Goal: Information Seeking & Learning: Learn about a topic

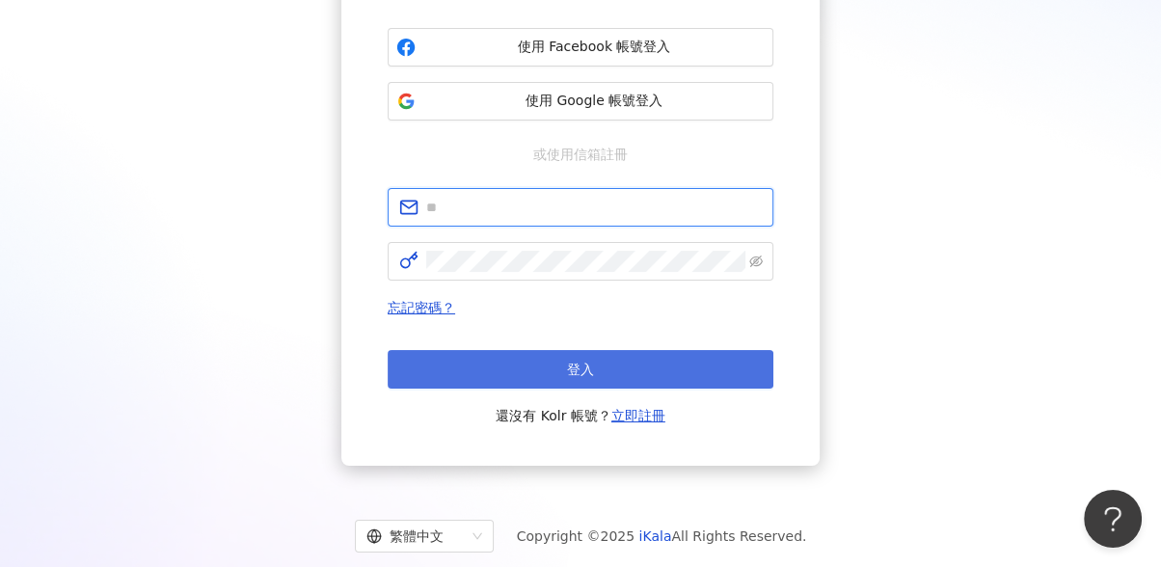
type input "**********"
click at [595, 367] on button "登入" at bounding box center [581, 369] width 386 height 39
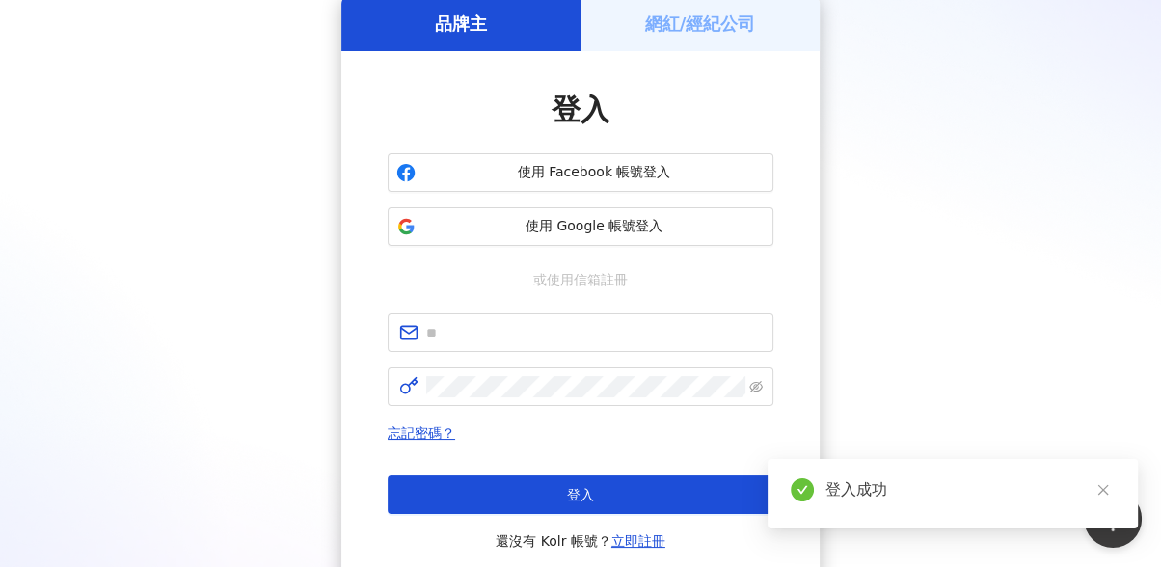
scroll to position [214, 0]
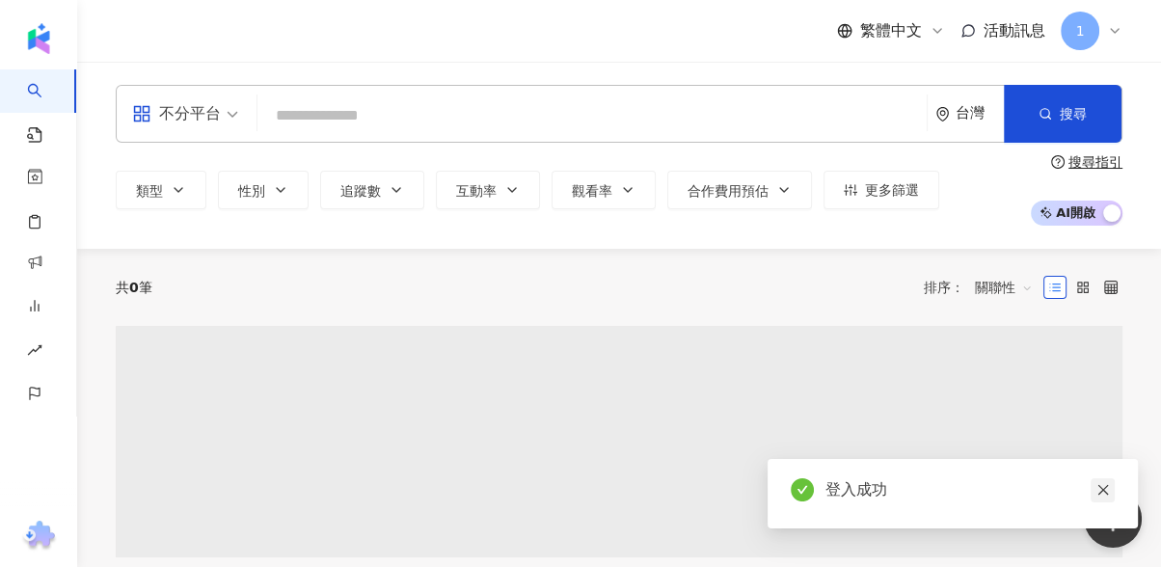
click at [1107, 491] on icon "close" at bounding box center [1104, 490] width 14 height 14
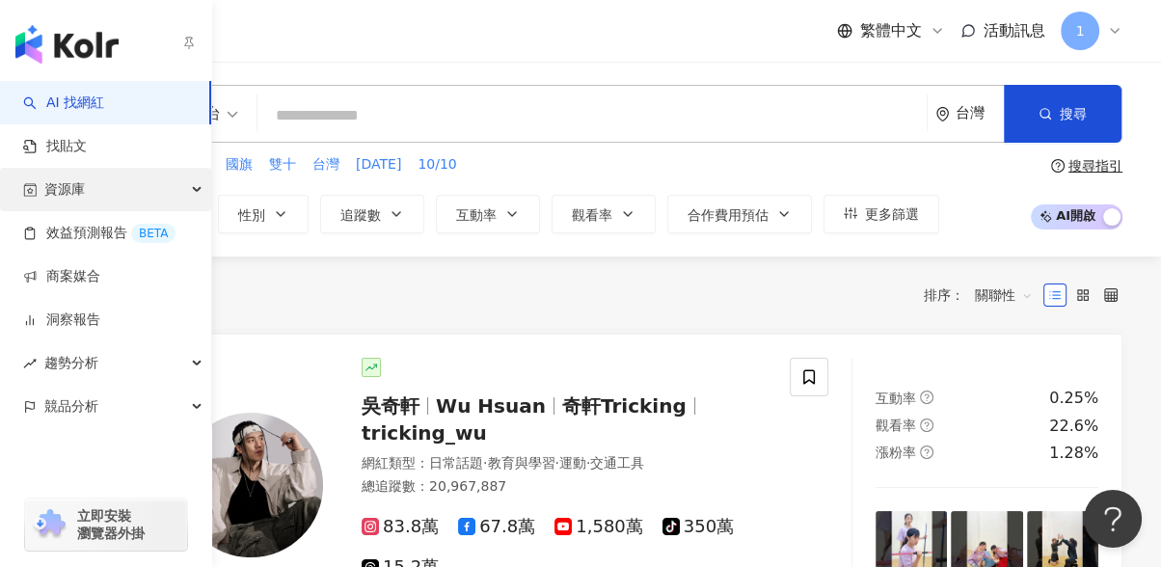
click at [125, 173] on div "資源庫" at bounding box center [105, 189] width 211 height 43
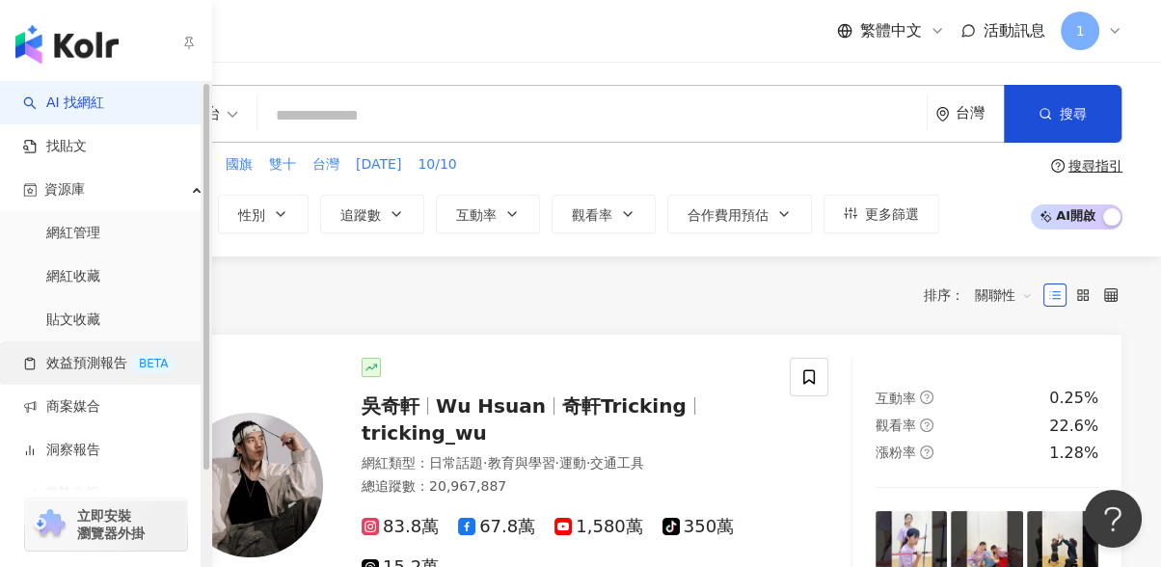
click at [106, 357] on link "效益預測報告 BETA" at bounding box center [99, 363] width 152 height 19
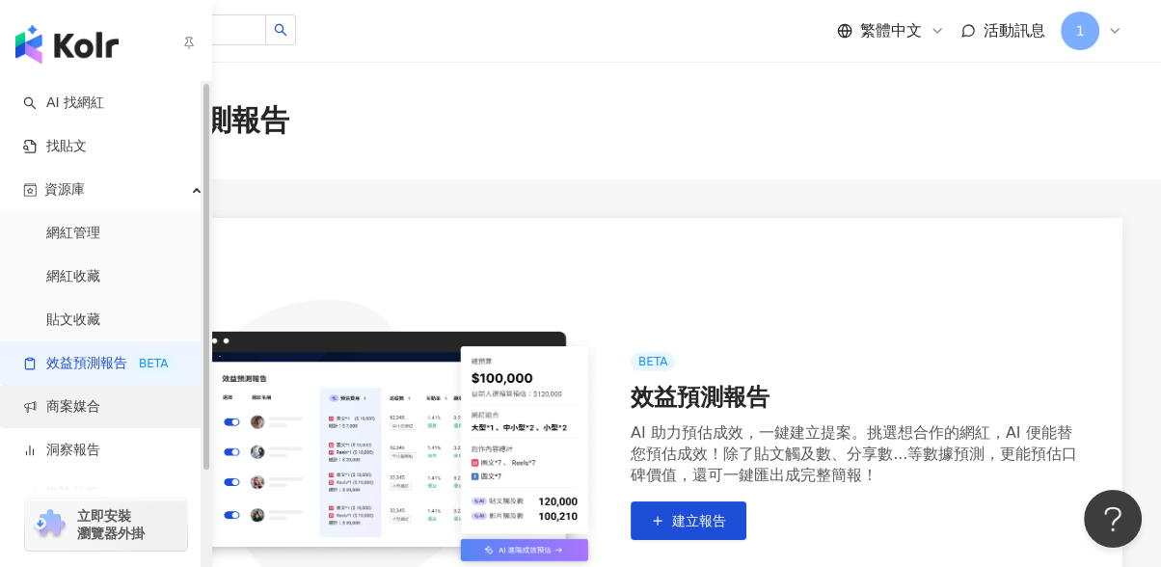
click at [90, 416] on link "商案媒合" at bounding box center [61, 406] width 77 height 19
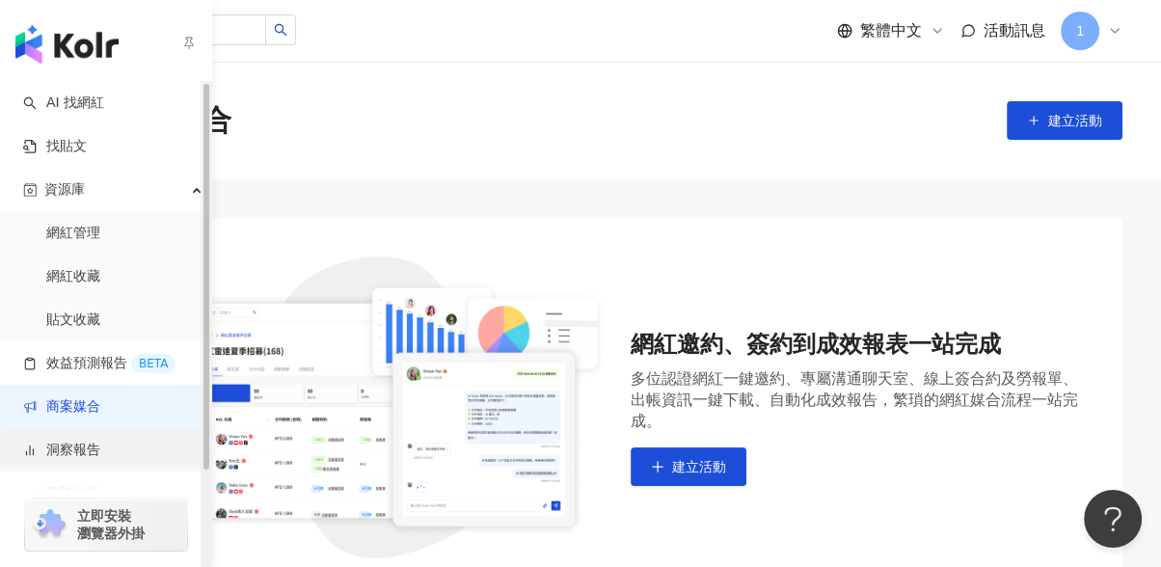
click at [78, 446] on link "洞察報告" at bounding box center [61, 450] width 77 height 19
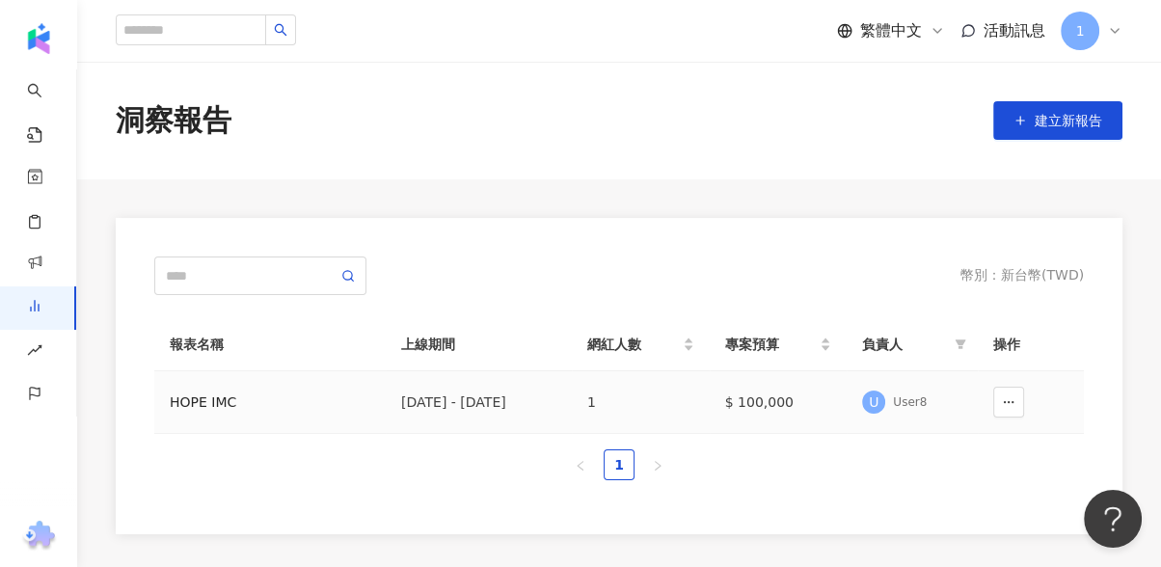
scroll to position [107, 0]
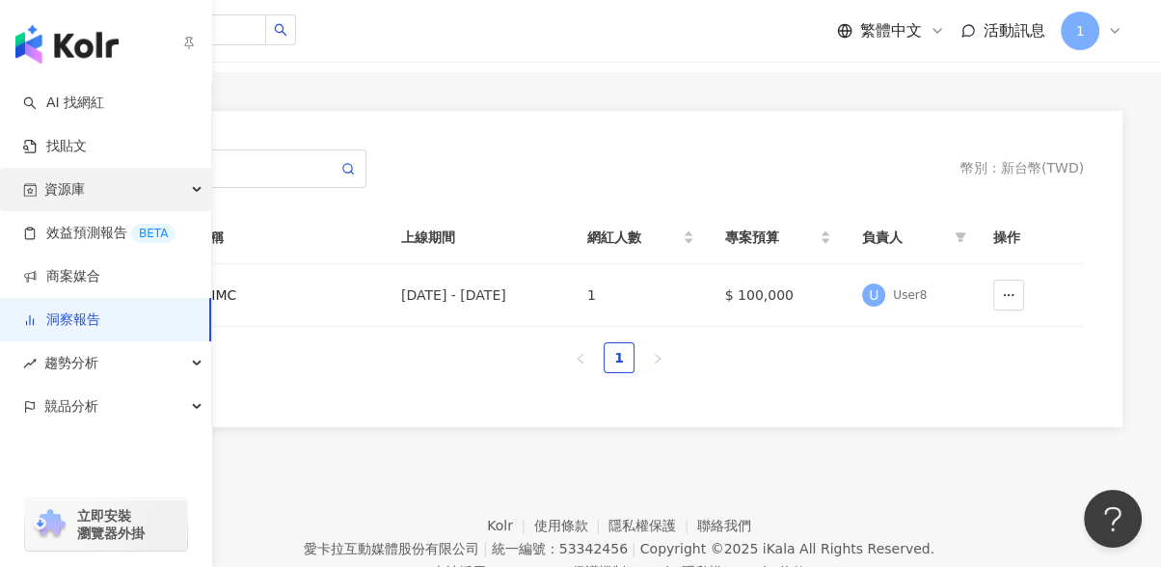
click at [71, 177] on span "資源庫" at bounding box center [64, 189] width 41 height 43
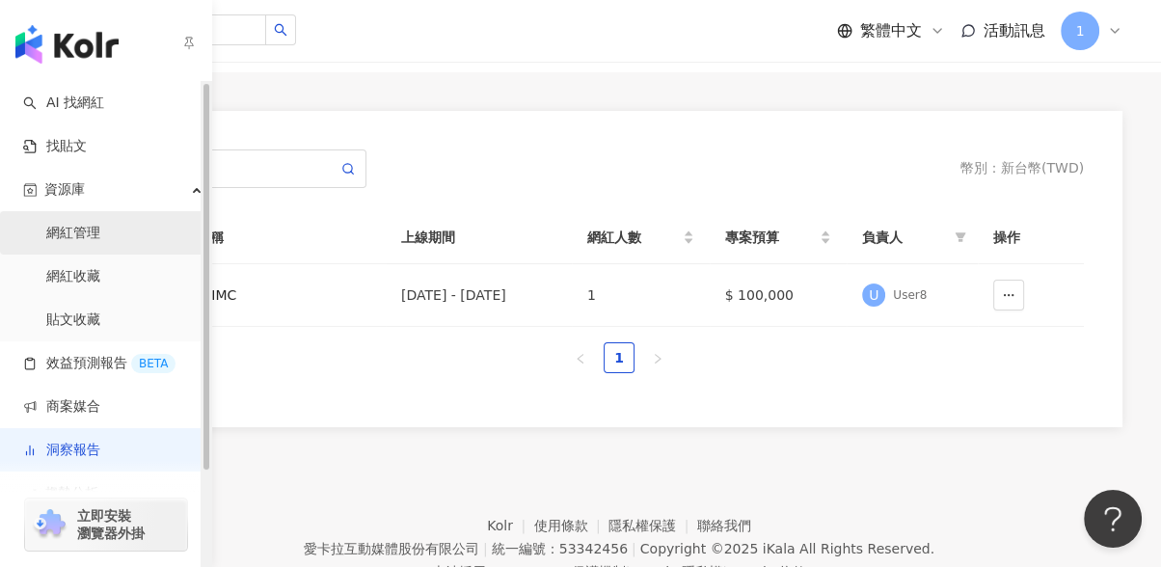
click at [93, 237] on link "網紅管理" at bounding box center [73, 233] width 54 height 19
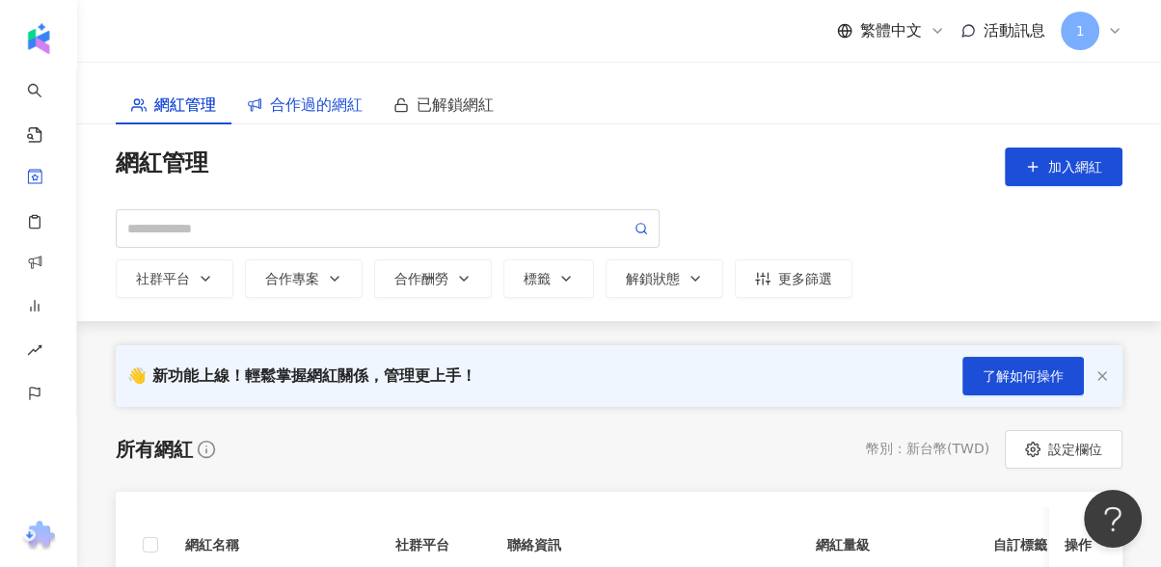
click at [325, 98] on span "合作過的網紅" at bounding box center [316, 105] width 93 height 24
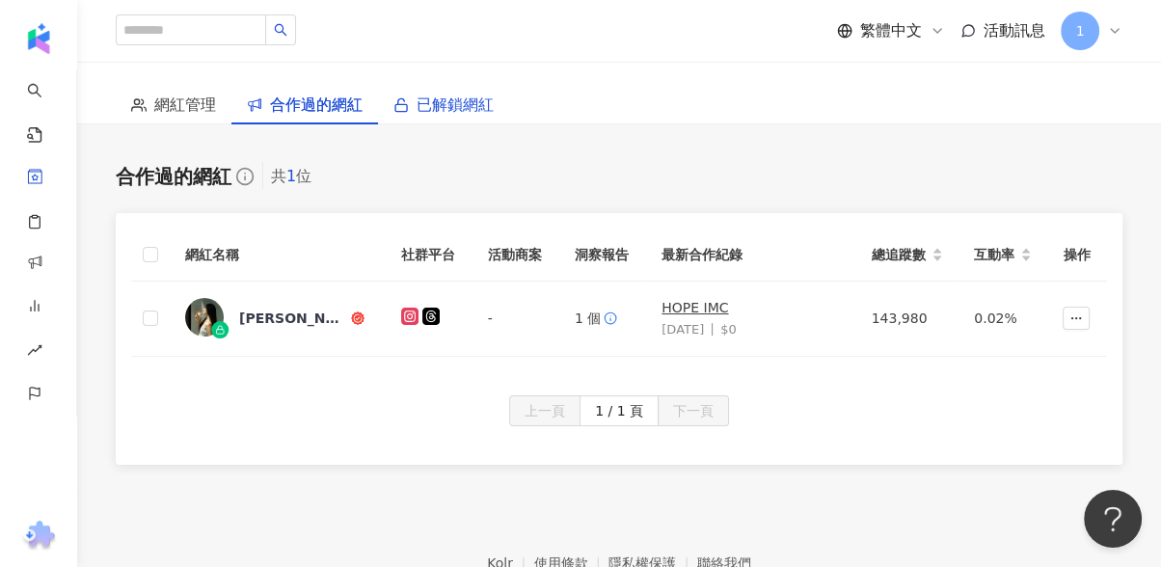
click at [430, 117] on span "已解鎖網紅" at bounding box center [455, 105] width 77 height 24
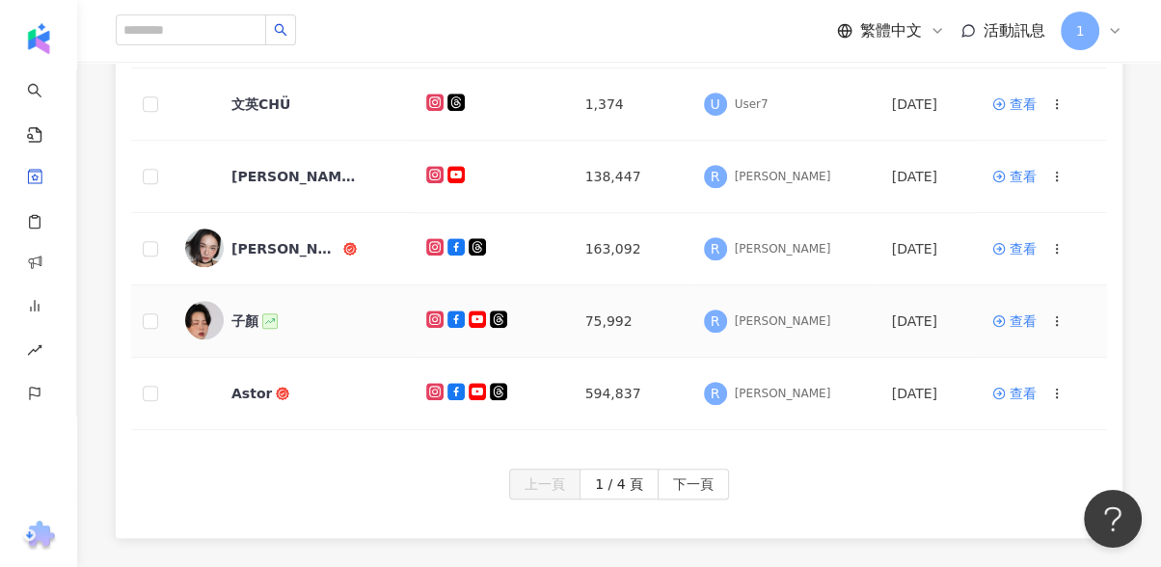
scroll to position [750, 0]
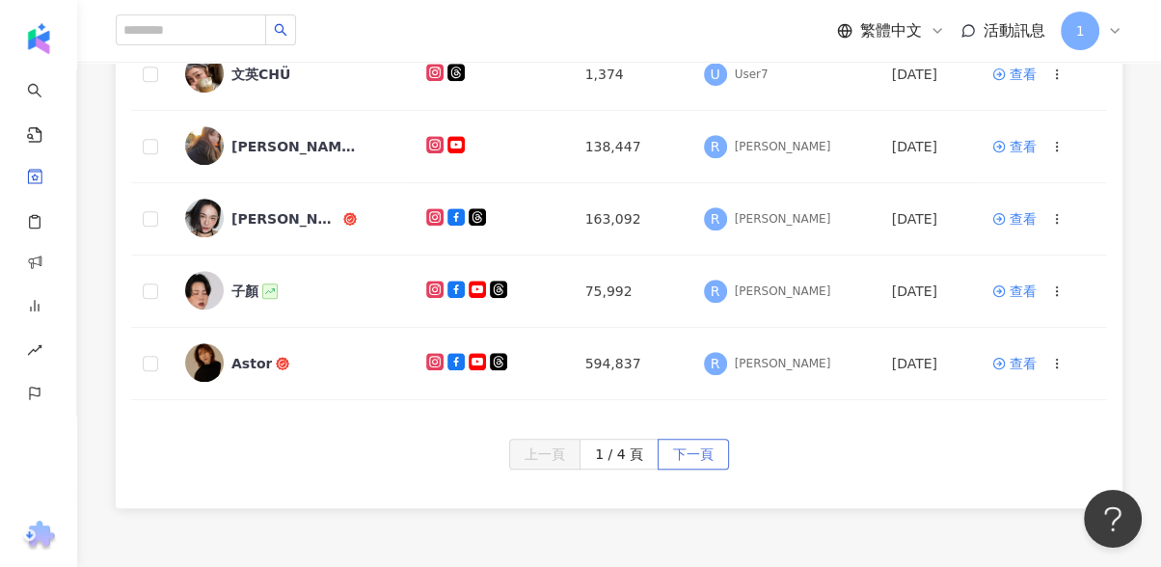
click at [673, 454] on span "下一頁" at bounding box center [693, 455] width 41 height 31
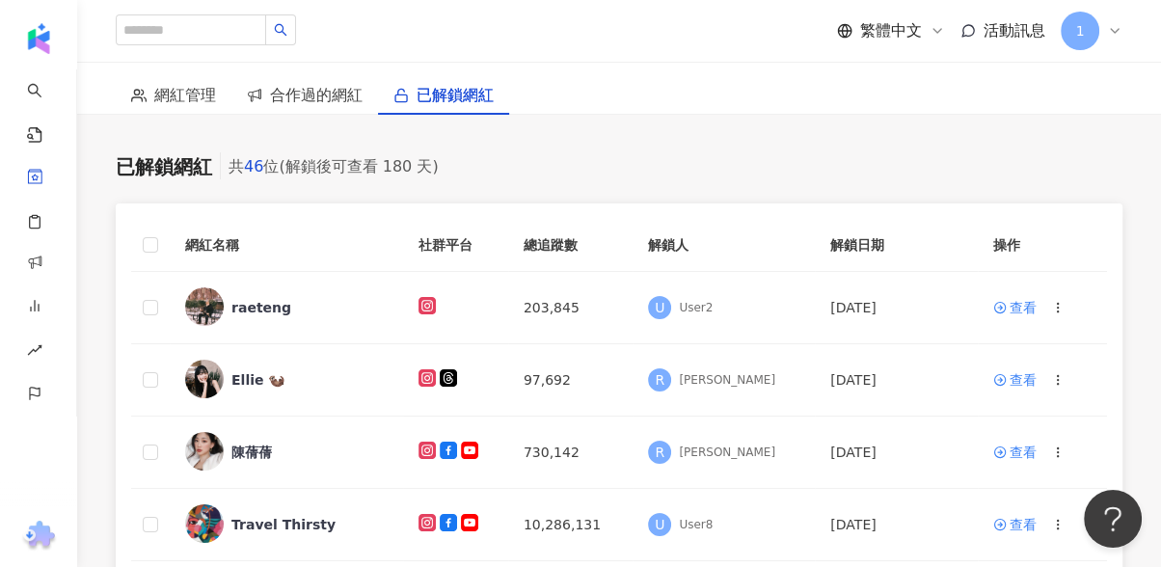
scroll to position [0, 0]
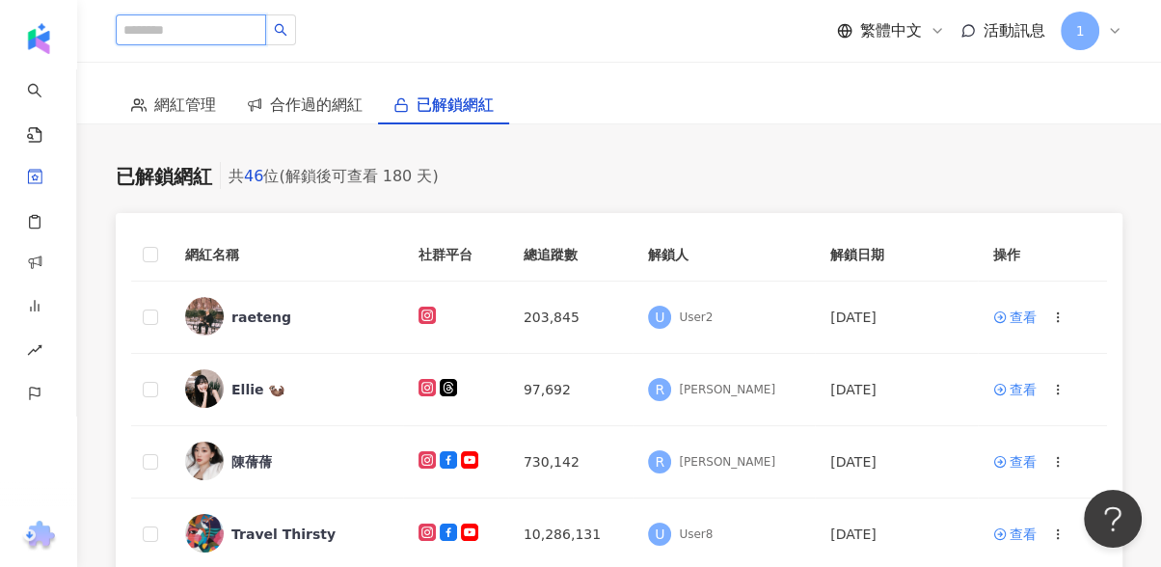
click at [167, 28] on input "search" at bounding box center [191, 29] width 150 height 31
type input "***"
type input "******"
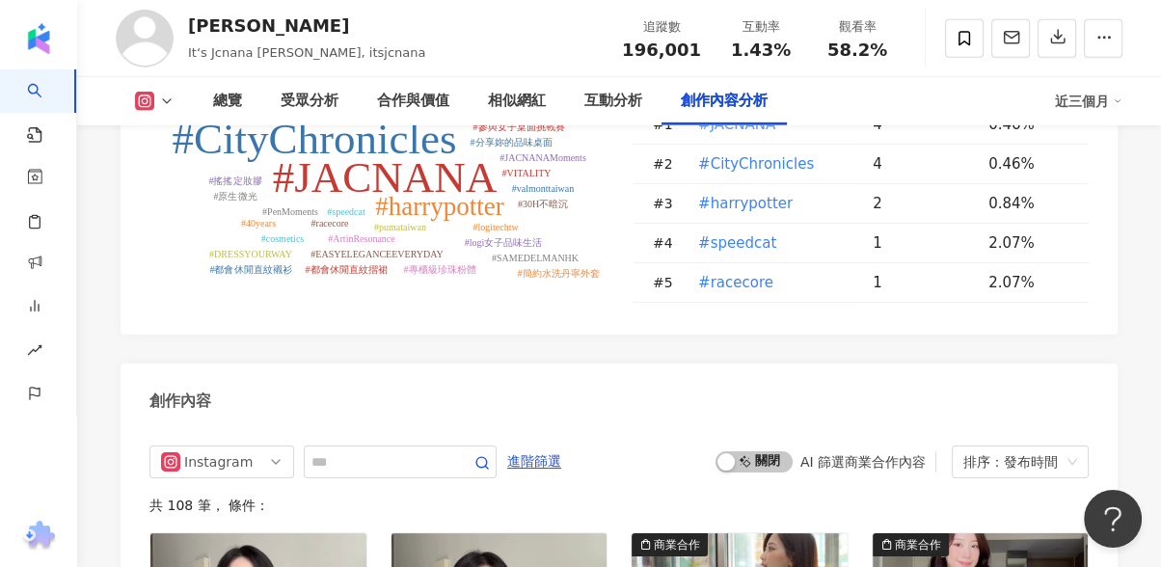
scroll to position [5296, 0]
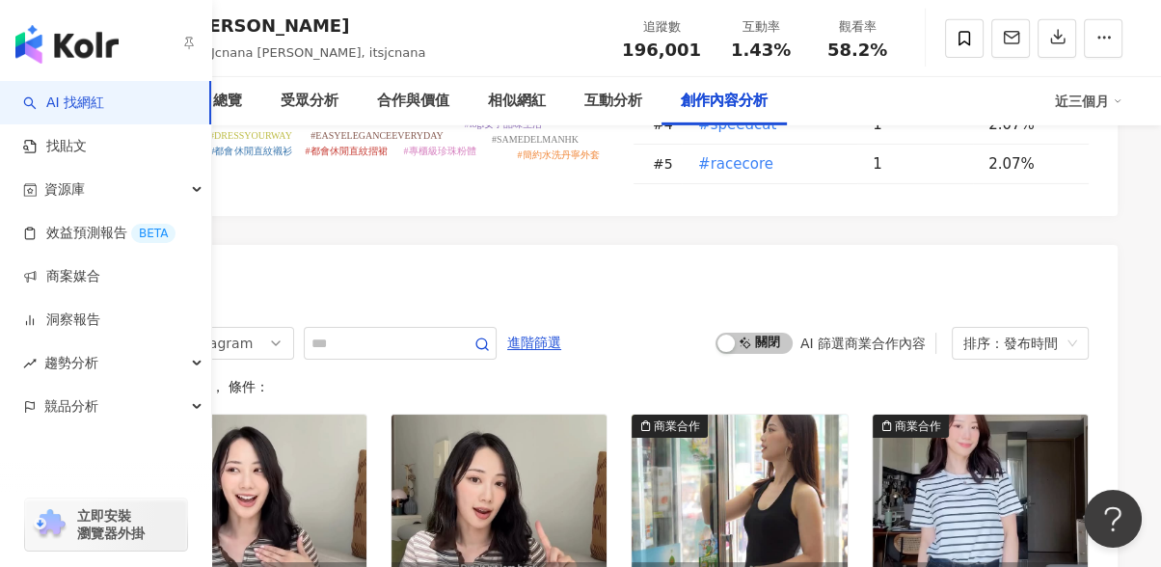
click at [50, 101] on link "AI 找網紅" at bounding box center [63, 103] width 81 height 19
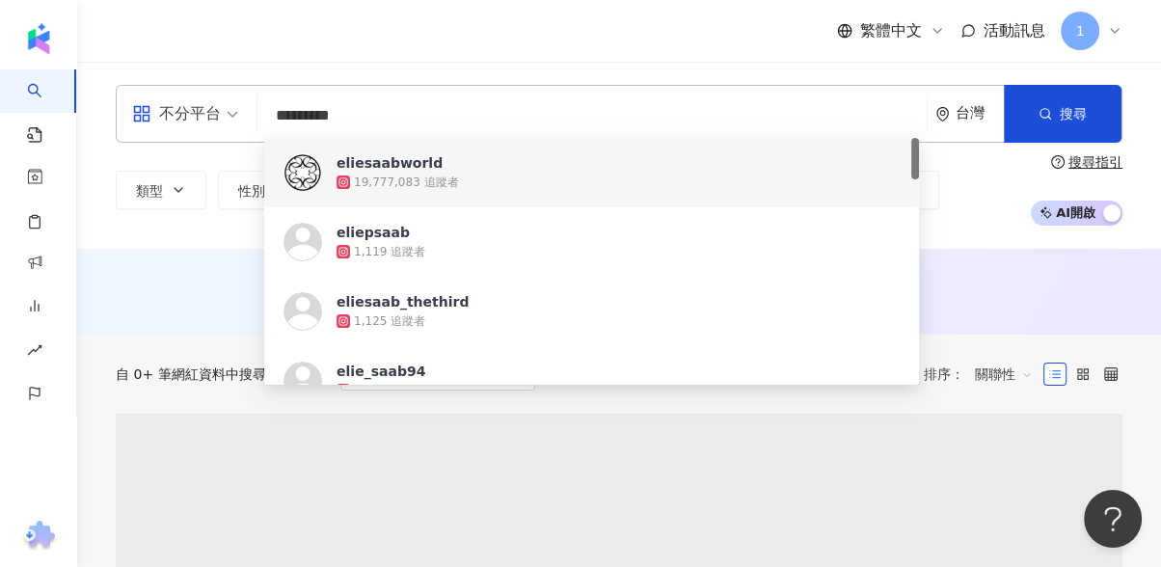
click at [1139, 200] on div "不分平台 ********* 台灣 搜尋 1501ccfa-17cc-4f3e-880e-9ef2db9f8d58 https://www.instagram…" at bounding box center [619, 155] width 1084 height 141
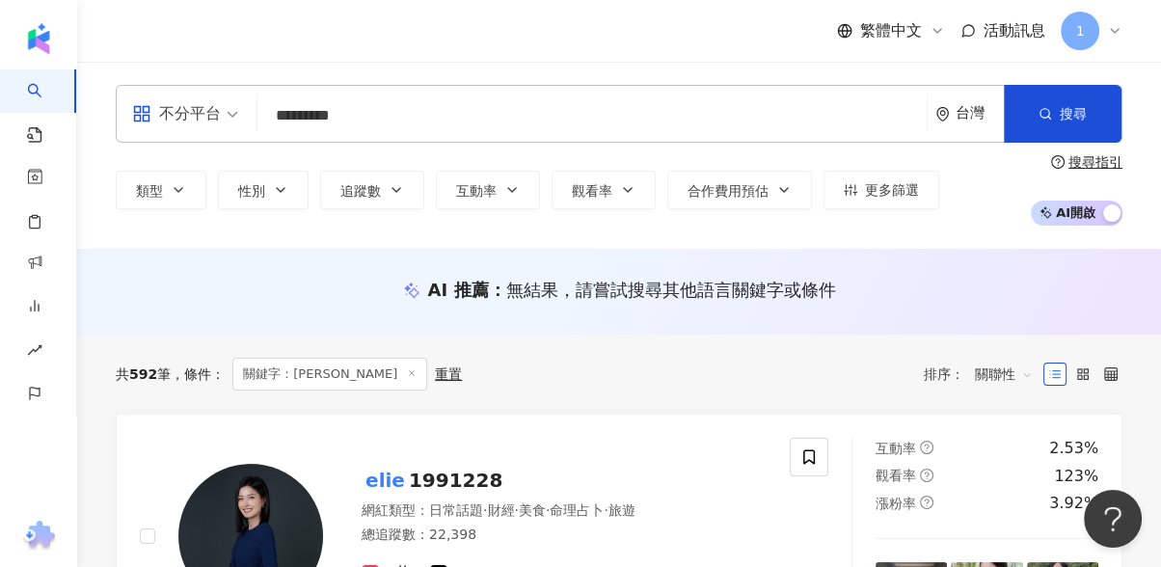
click at [972, 221] on div "類型 性別 追蹤數 互動率 觀看率 合作費用預估 更多篩選 搜尋指引 AI 開啟 AI 關閉" at bounding box center [619, 189] width 1007 height 71
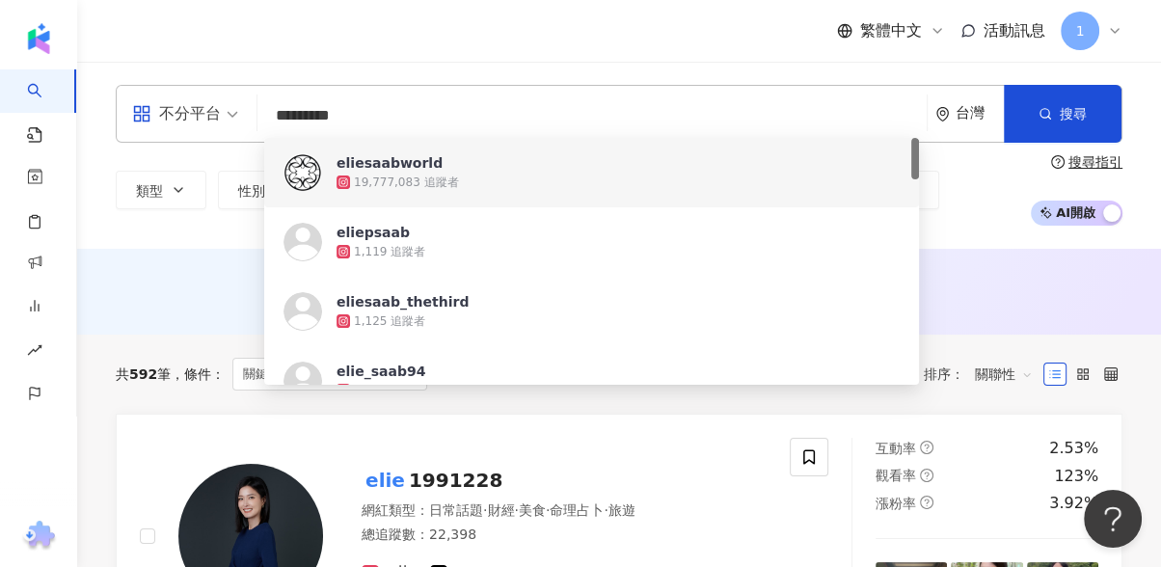
drag, startPoint x: 390, startPoint y: 121, endPoint x: 161, endPoint y: 97, distance: 229.8
click at [161, 97] on div "不分平台 ********* 台灣 搜尋 1501ccfa-17cc-4f3e-880e-9ef2db9f8d58 https://www.instagram…" at bounding box center [619, 114] width 1007 height 58
type input "*"
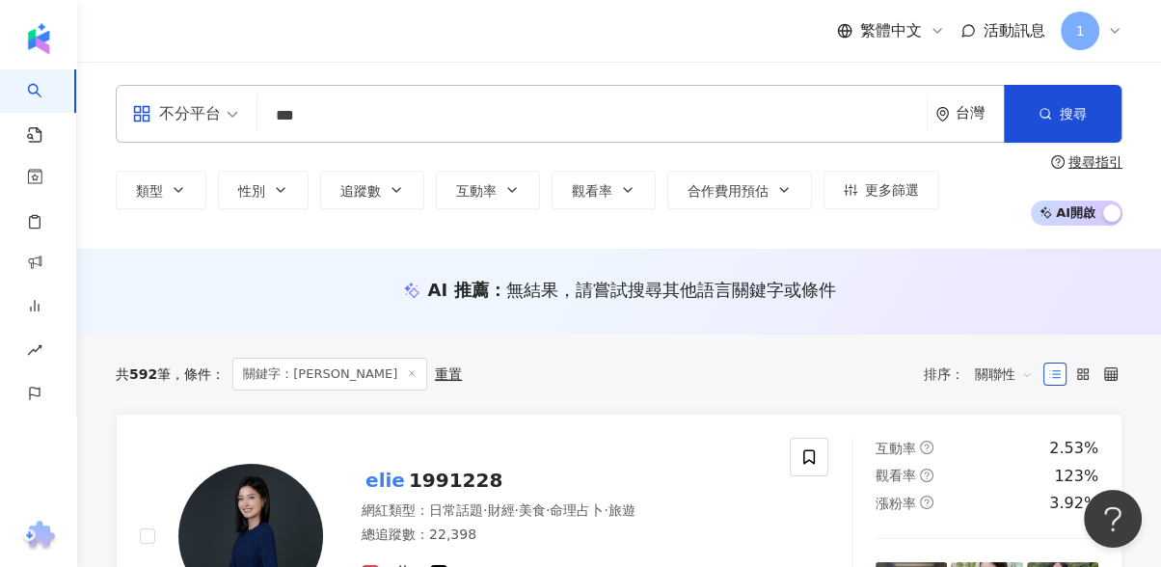
type input "***"
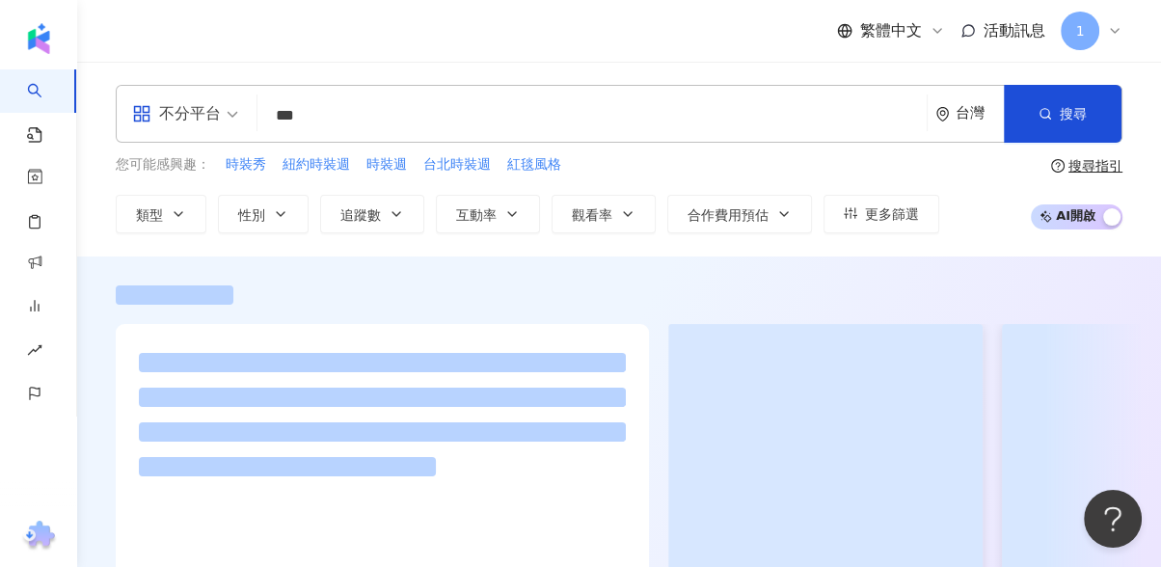
click at [969, 187] on div "您可能感興趣： 時裝秀 紐約時裝週 時裝週 台北時裝週 紅毯風格 類型 性別 追蹤數 互動率 觀看率 合作費用預估 更多篩選 搜尋指引 AI 開啟 AI 關閉" at bounding box center [619, 193] width 1007 height 79
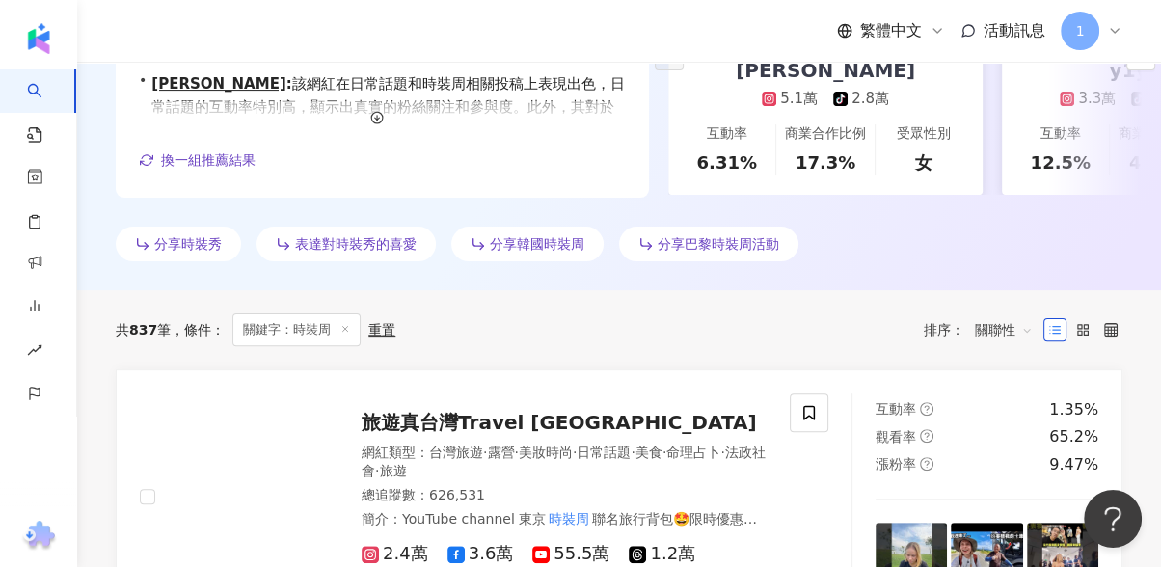
scroll to position [321, 0]
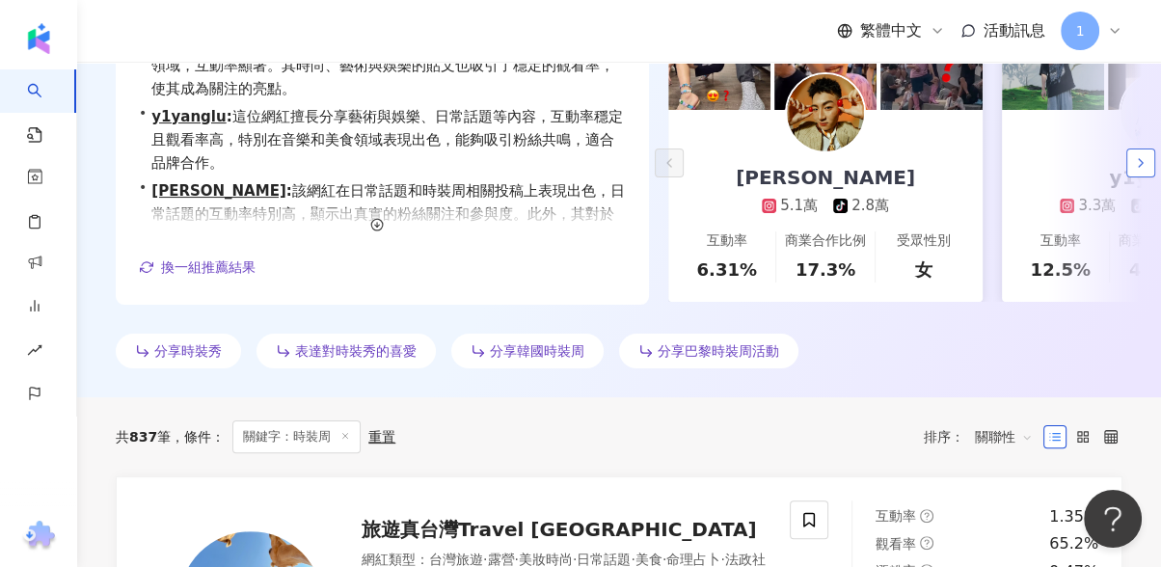
click at [1144, 161] on icon "button" at bounding box center [1140, 162] width 15 height 15
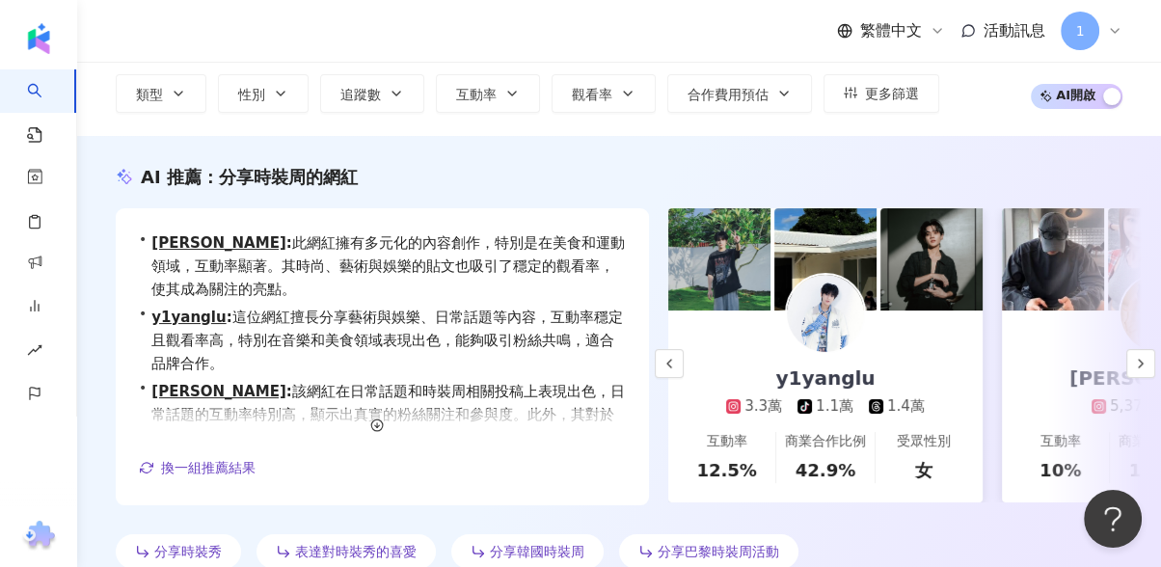
scroll to position [214, 0]
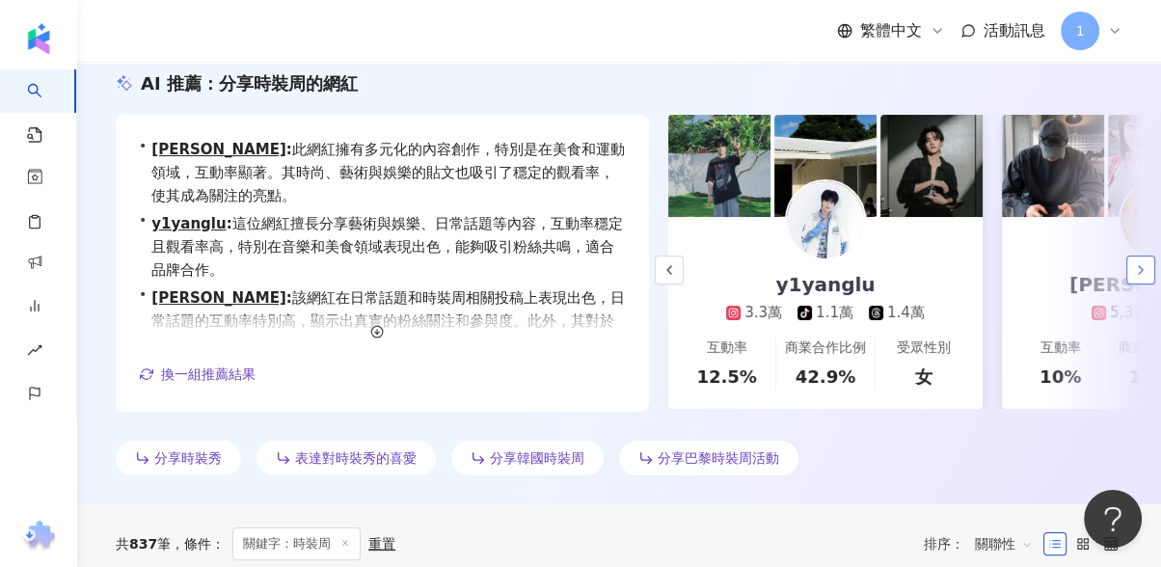
click at [1138, 259] on button "button" at bounding box center [1141, 270] width 29 height 29
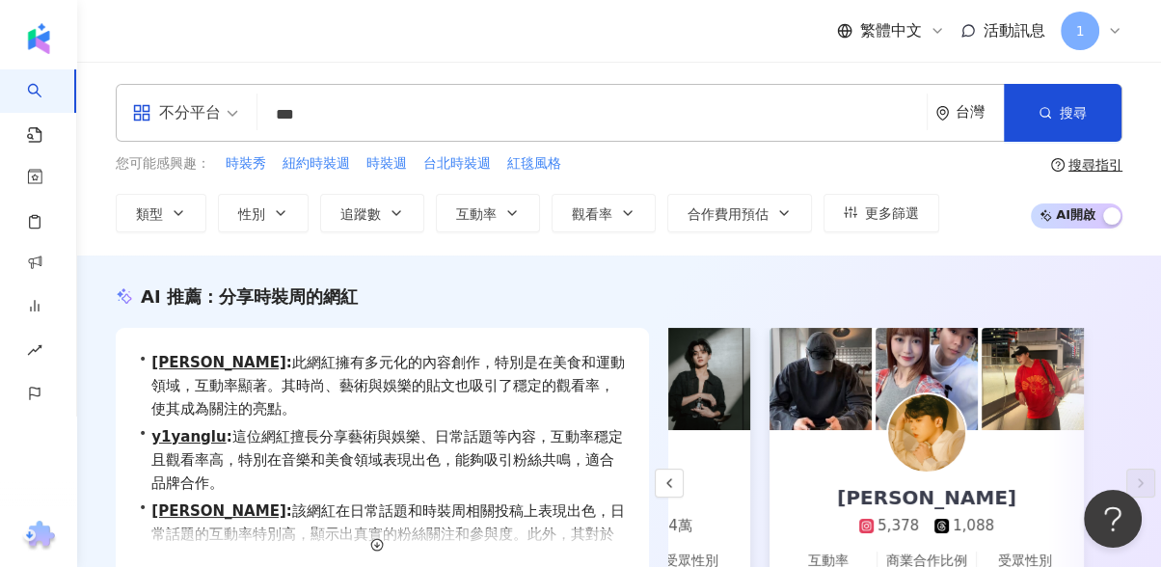
scroll to position [0, 0]
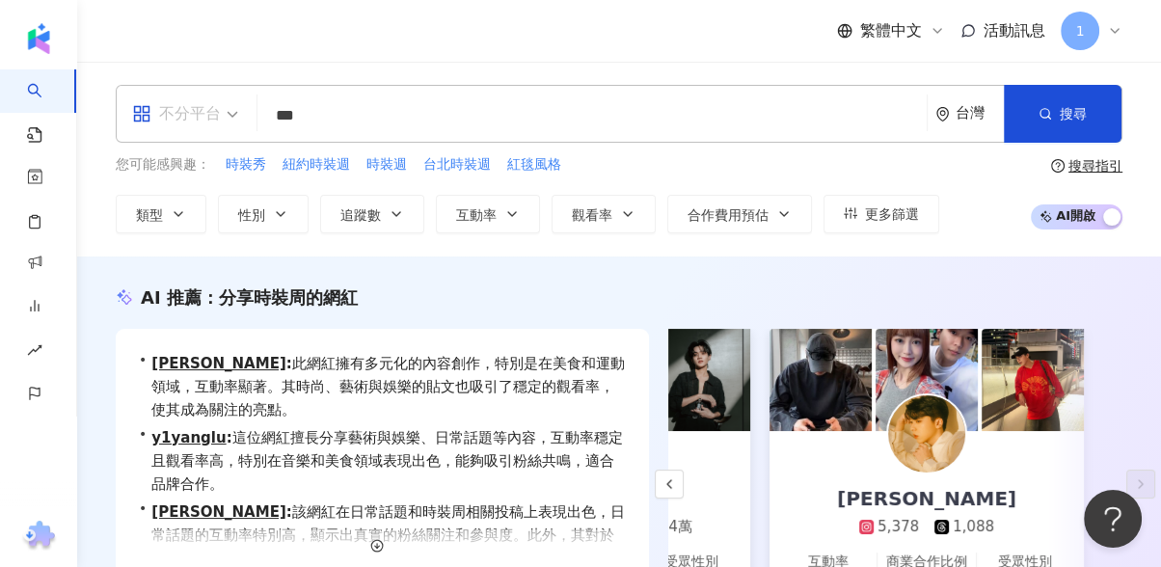
click at [227, 112] on span "不分平台" at bounding box center [185, 113] width 106 height 31
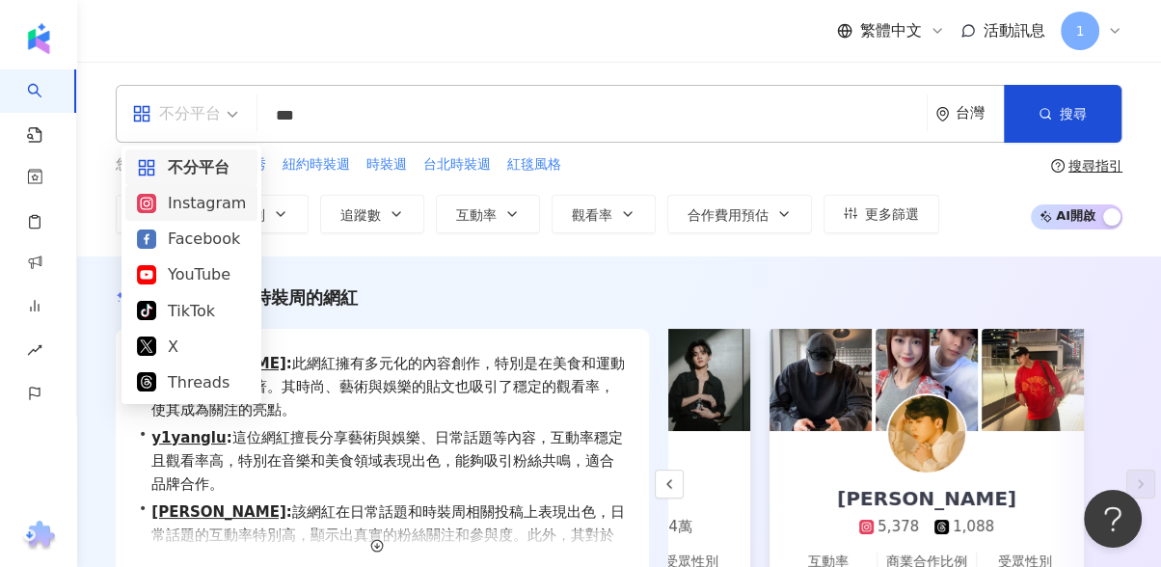
click at [201, 197] on div "Instagram" at bounding box center [191, 203] width 109 height 24
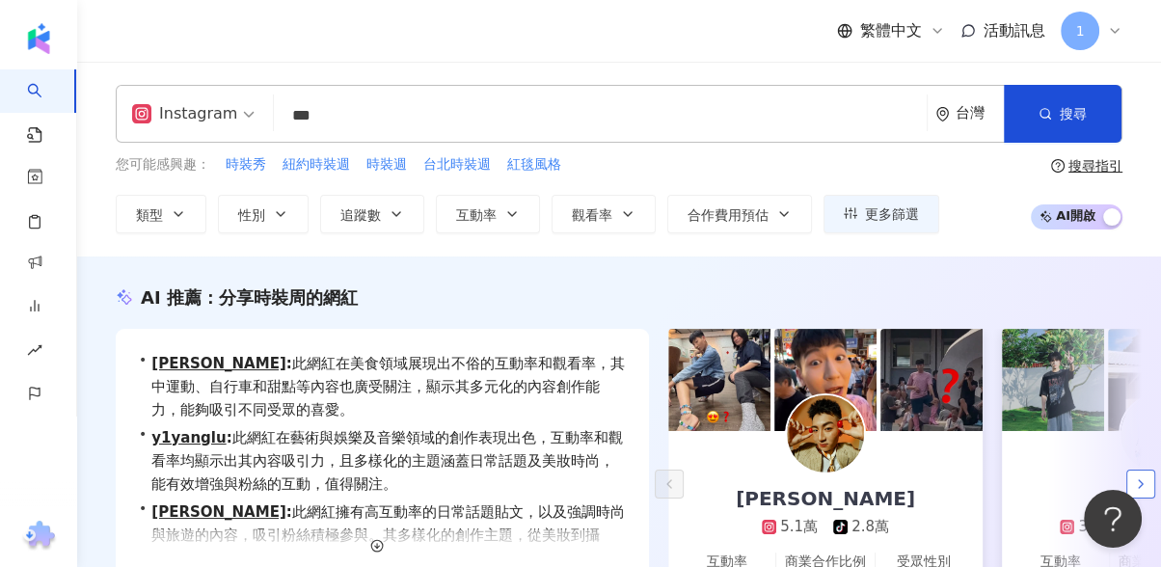
click at [1141, 485] on icon "button" at bounding box center [1140, 484] width 15 height 15
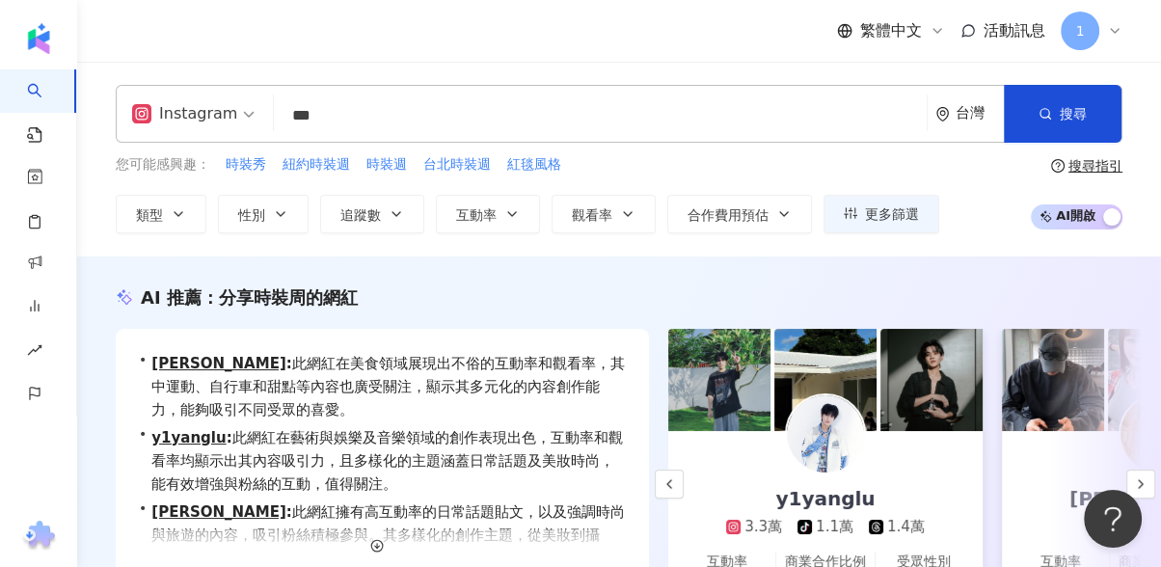
scroll to position [77, 0]
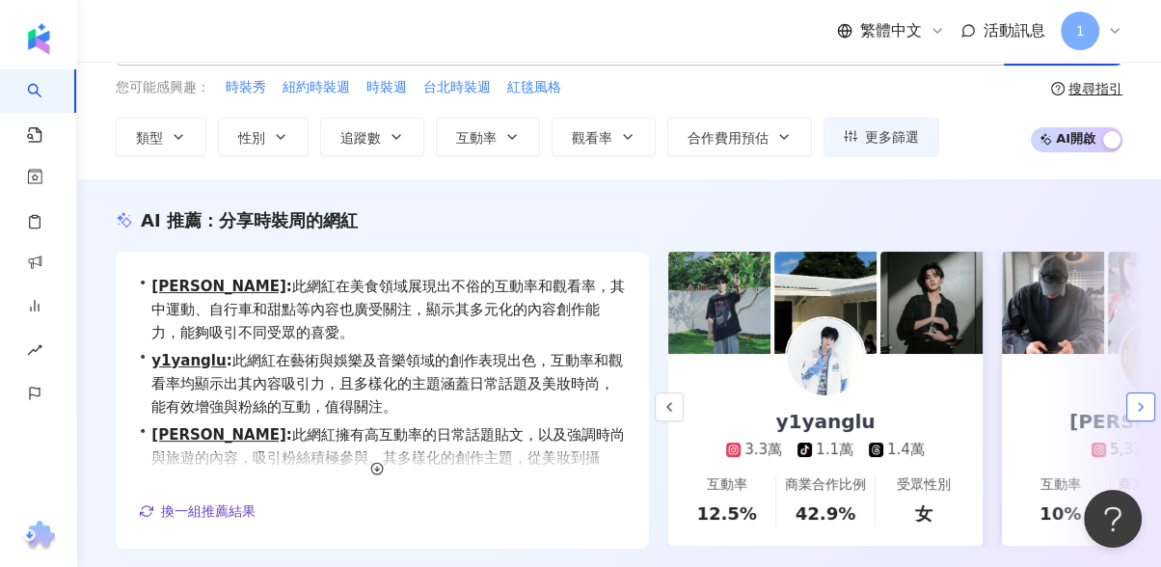
click at [1133, 393] on button "button" at bounding box center [1141, 407] width 29 height 29
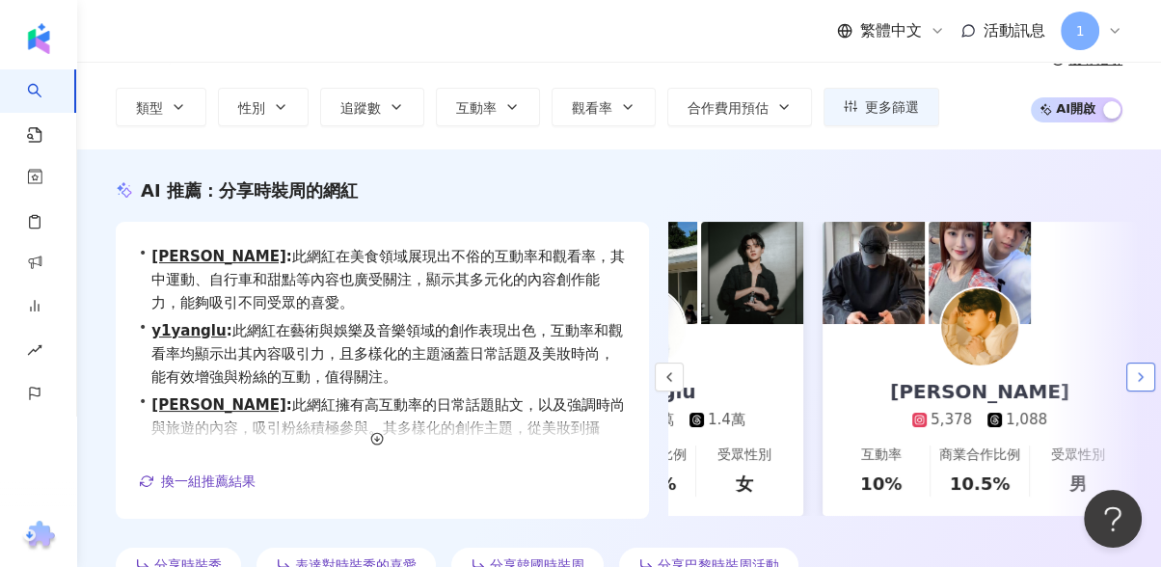
scroll to position [0, 566]
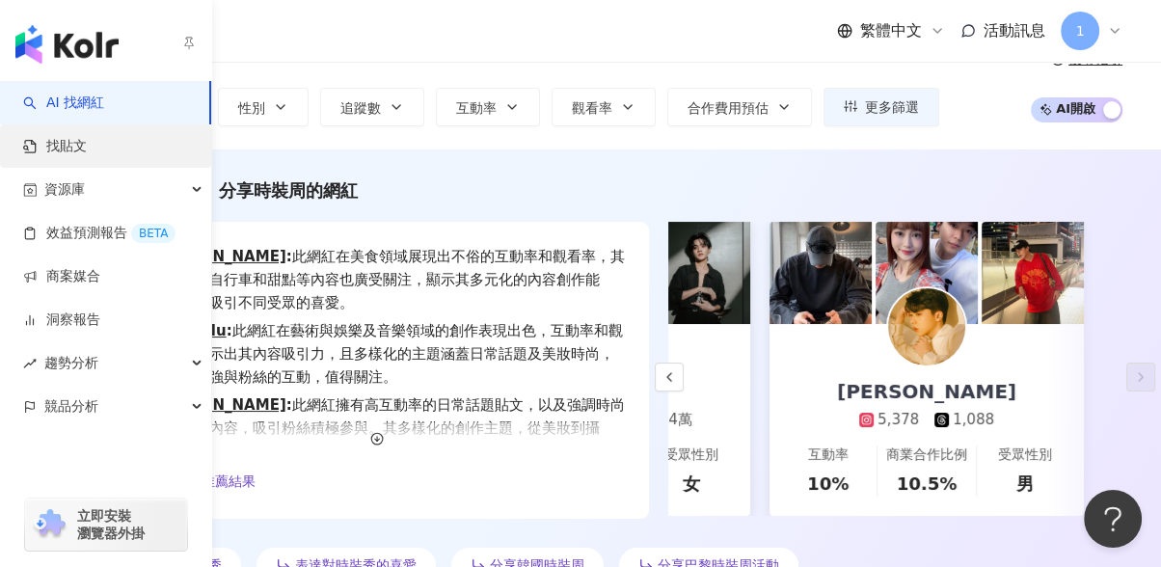
click at [87, 140] on link "找貼文" at bounding box center [55, 146] width 64 height 19
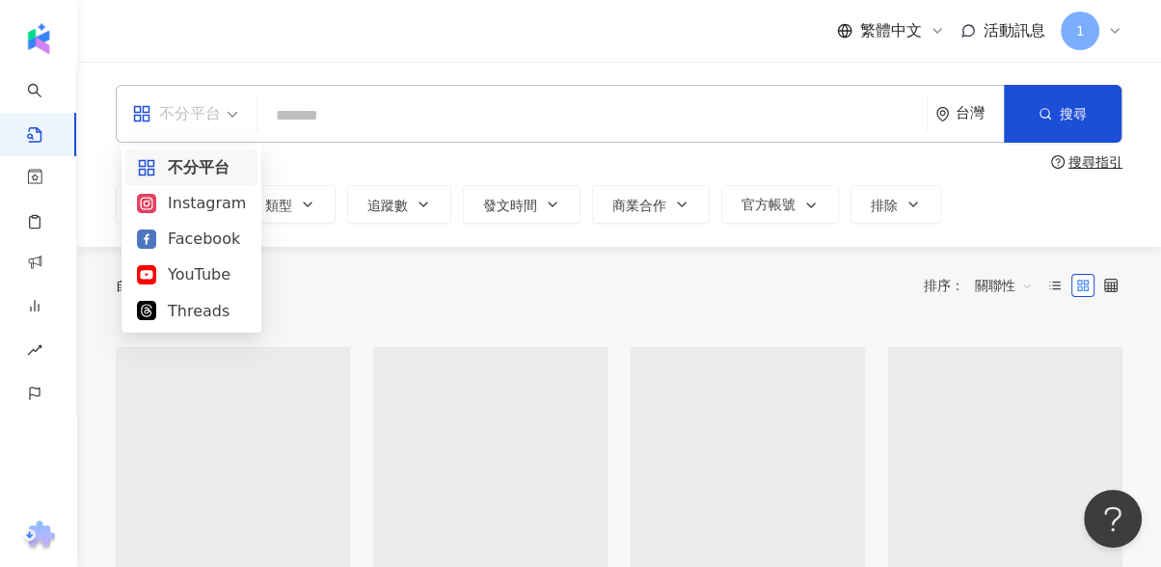
click at [199, 113] on div "不分平台" at bounding box center [176, 113] width 89 height 31
drag, startPoint x: 212, startPoint y: 203, endPoint x: 343, endPoint y: 110, distance: 160.6
click at [215, 196] on div "Instagram" at bounding box center [191, 203] width 109 height 24
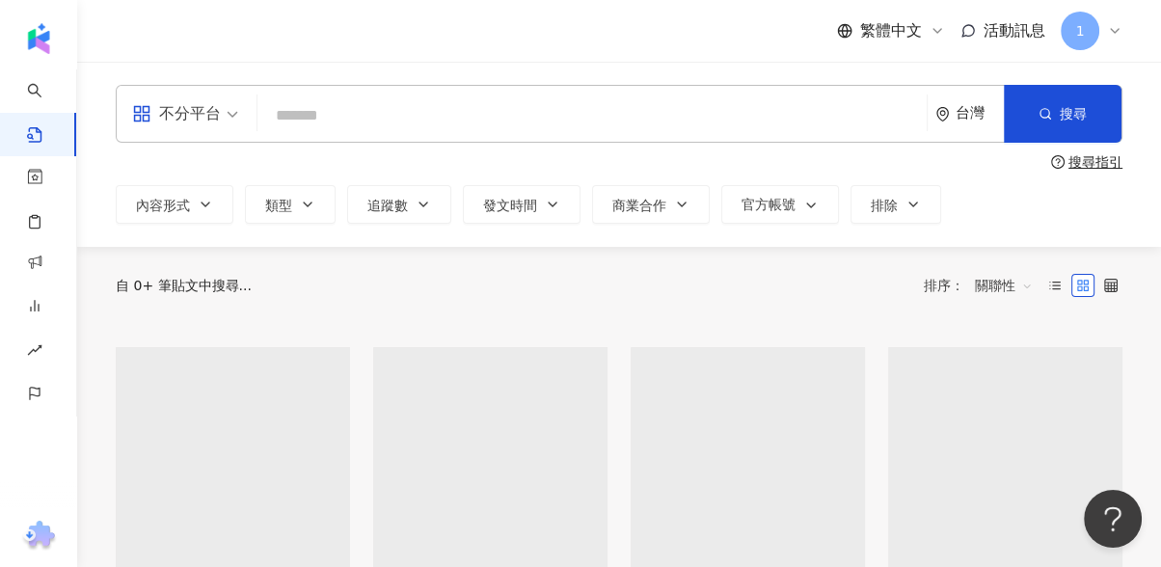
click at [346, 110] on input "search" at bounding box center [592, 115] width 654 height 41
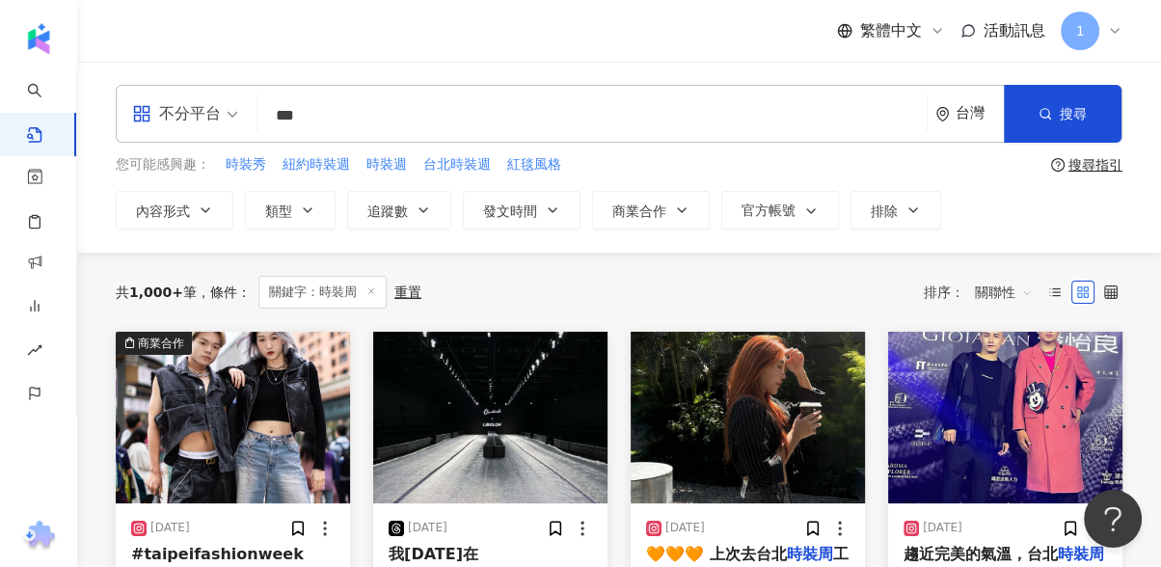
click at [166, 114] on div "不分平台" at bounding box center [176, 113] width 89 height 31
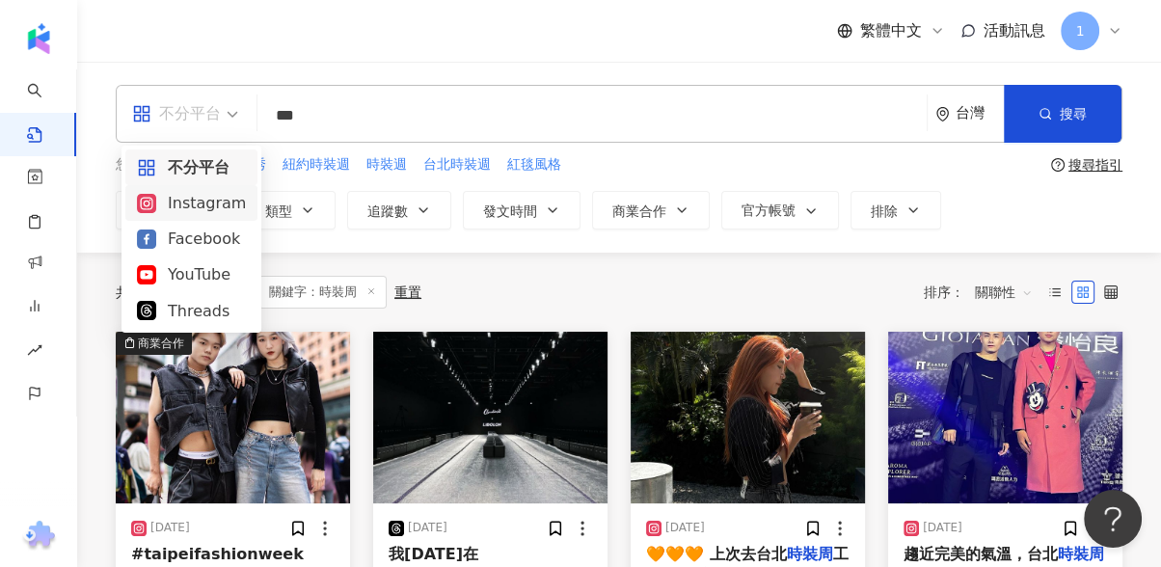
click at [192, 211] on div "Instagram" at bounding box center [191, 203] width 109 height 24
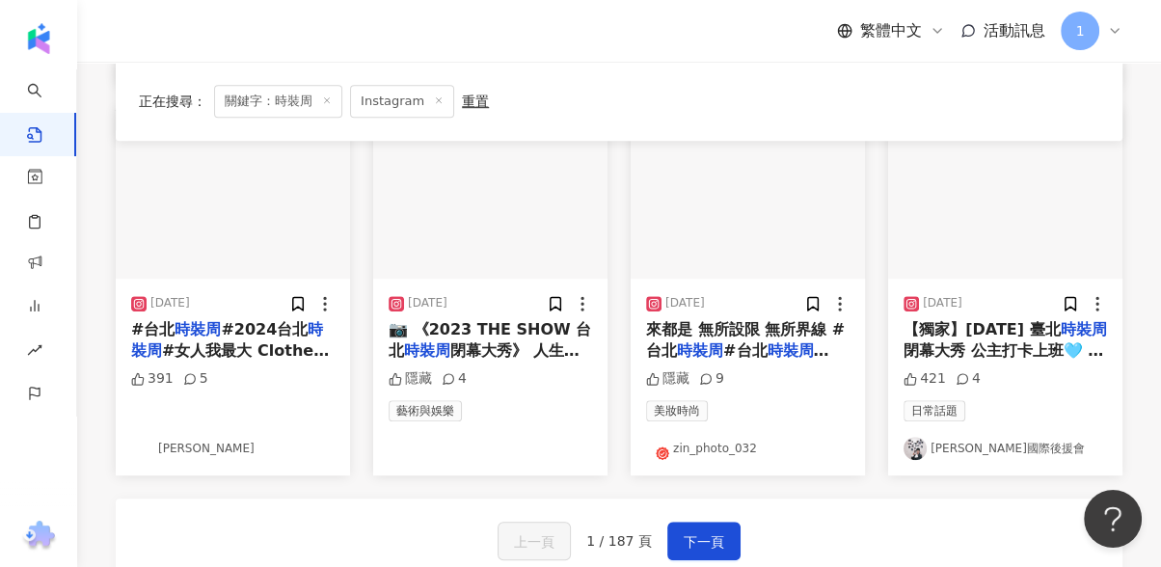
scroll to position [1072, 0]
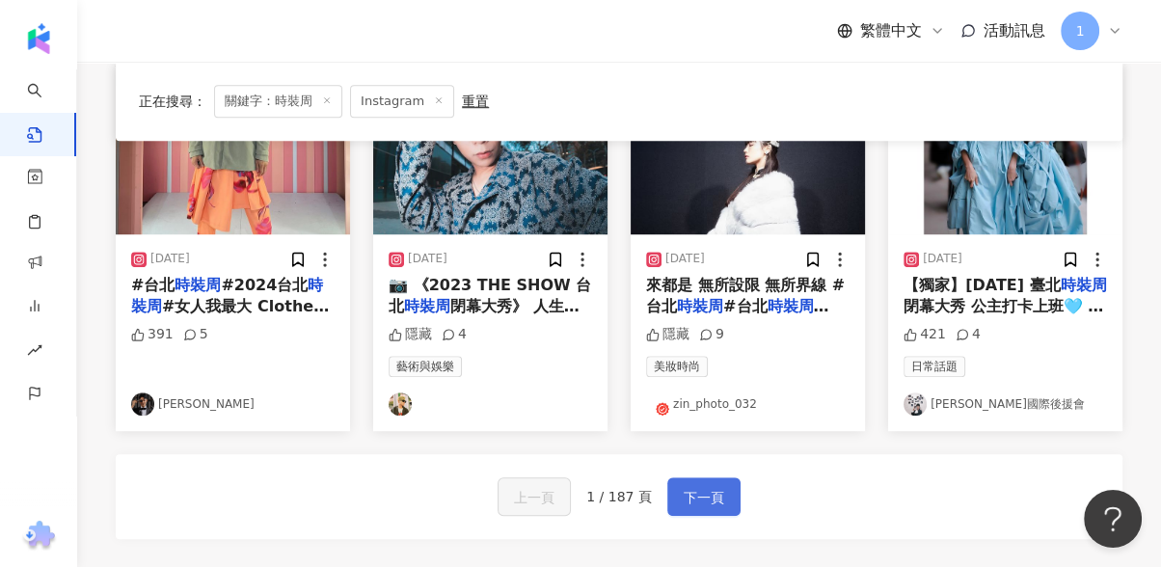
click at [711, 486] on span "下一頁" at bounding box center [704, 497] width 41 height 23
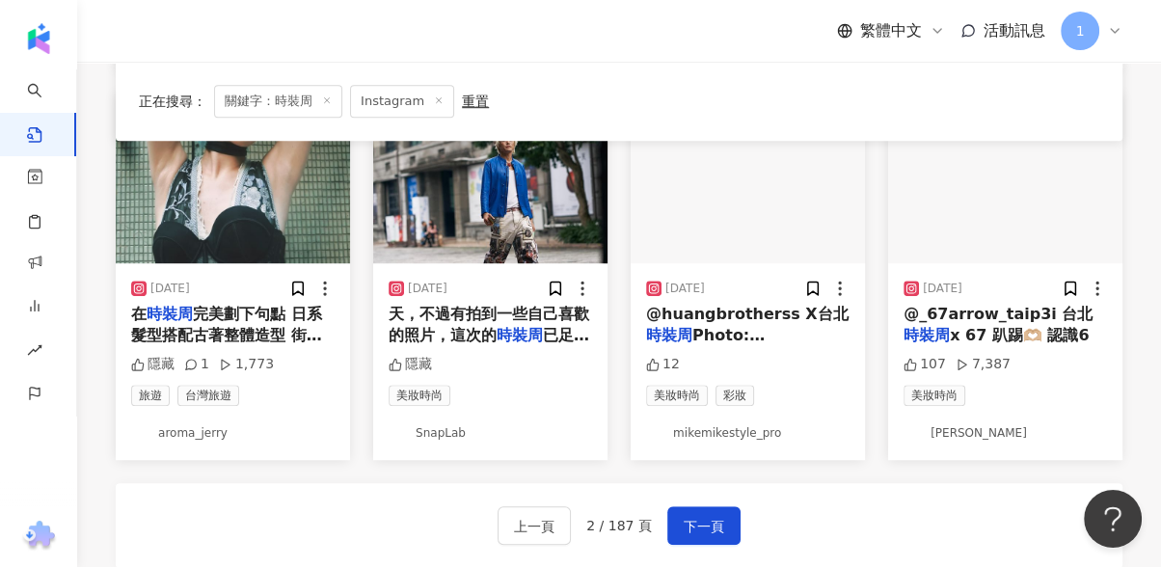
scroll to position [1061, 0]
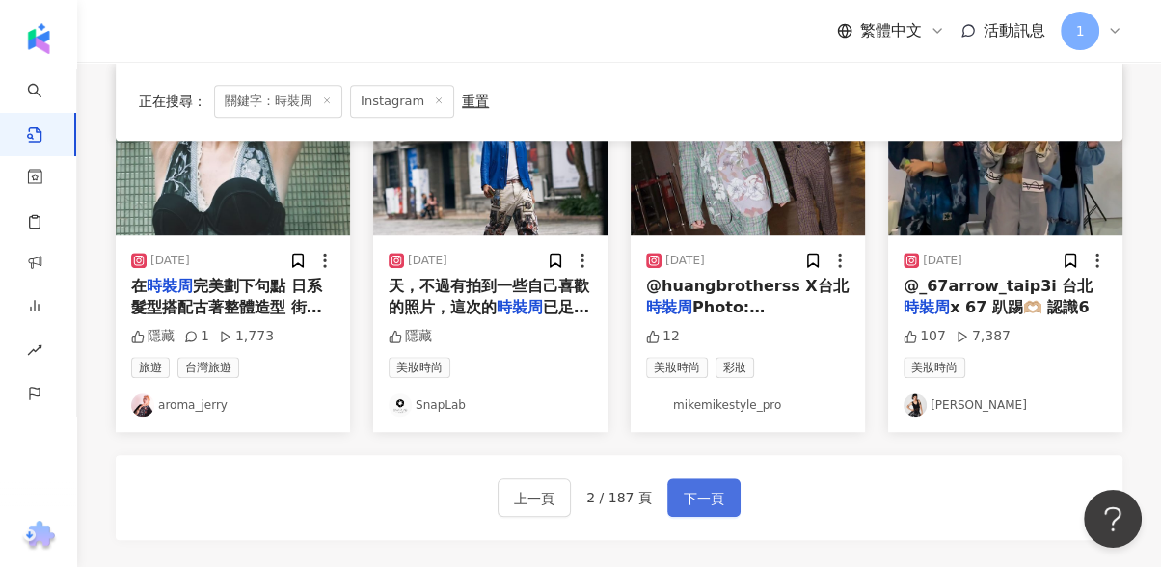
click at [702, 487] on span "下一頁" at bounding box center [704, 498] width 41 height 23
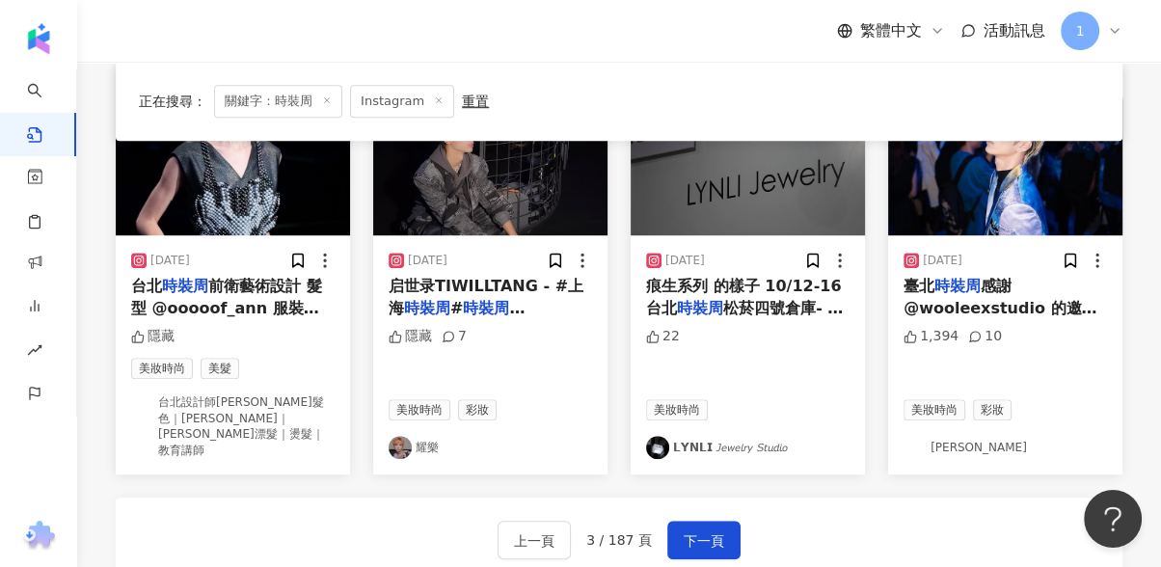
scroll to position [1169, 0]
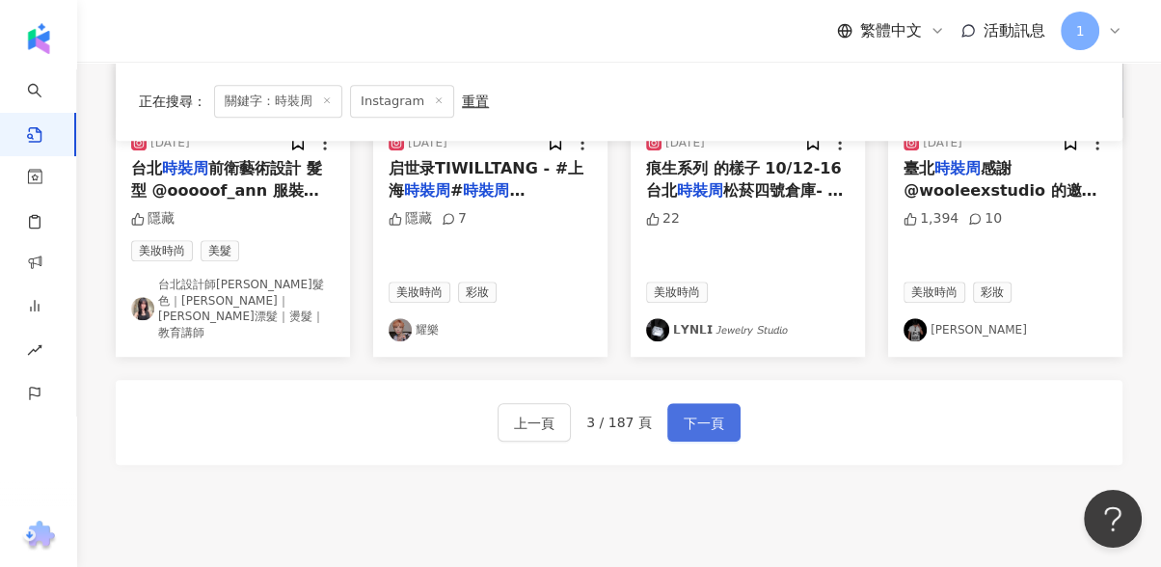
click at [701, 412] on span "下一頁" at bounding box center [704, 423] width 41 height 23
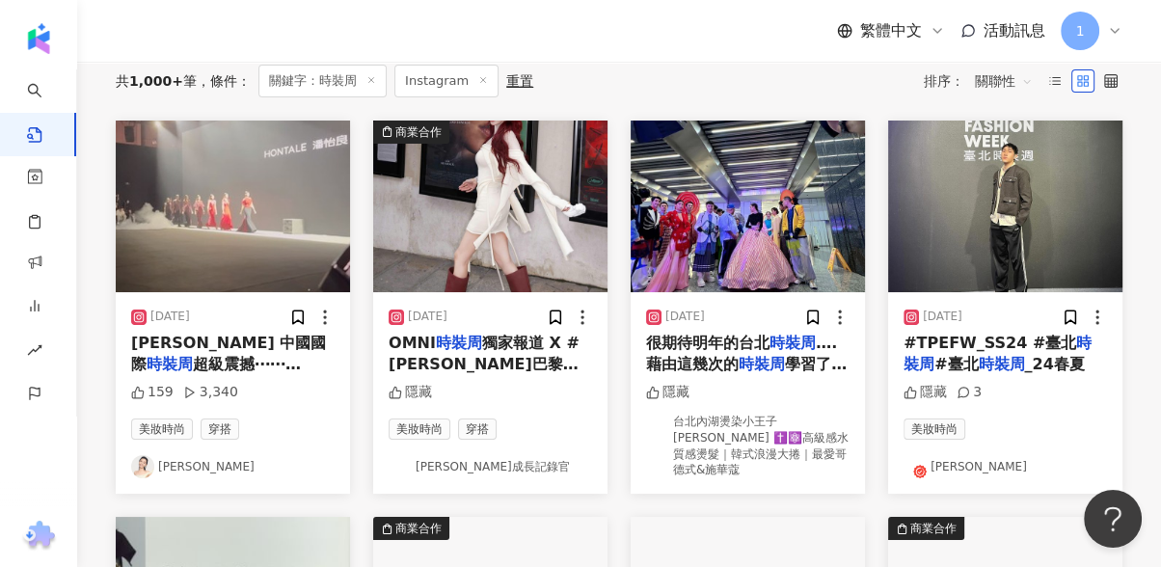
scroll to position [0, 0]
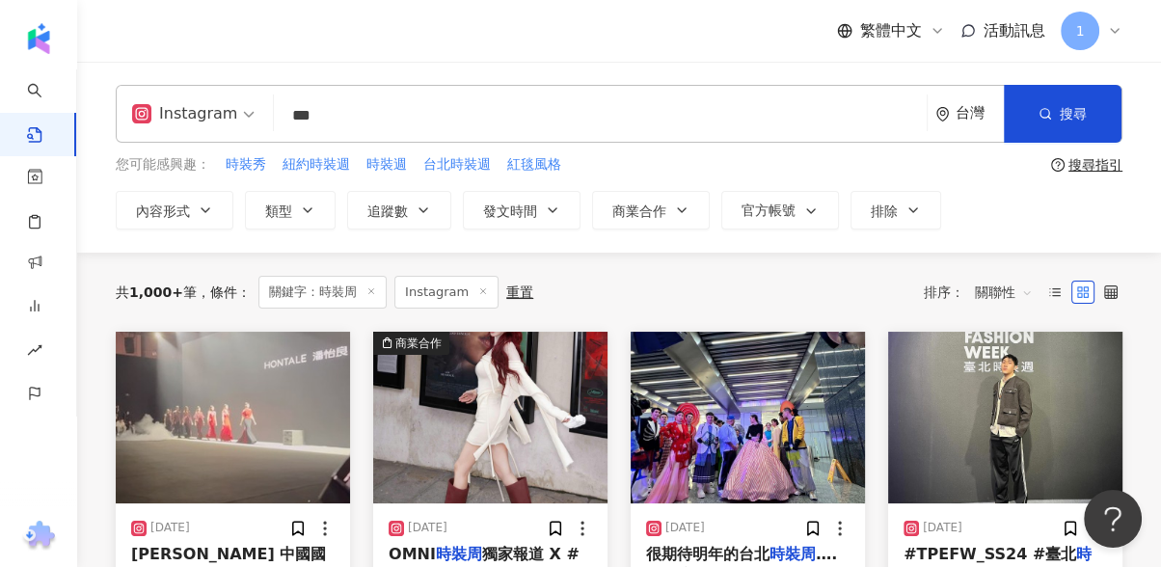
click at [284, 106] on input "***" at bounding box center [601, 115] width 638 height 41
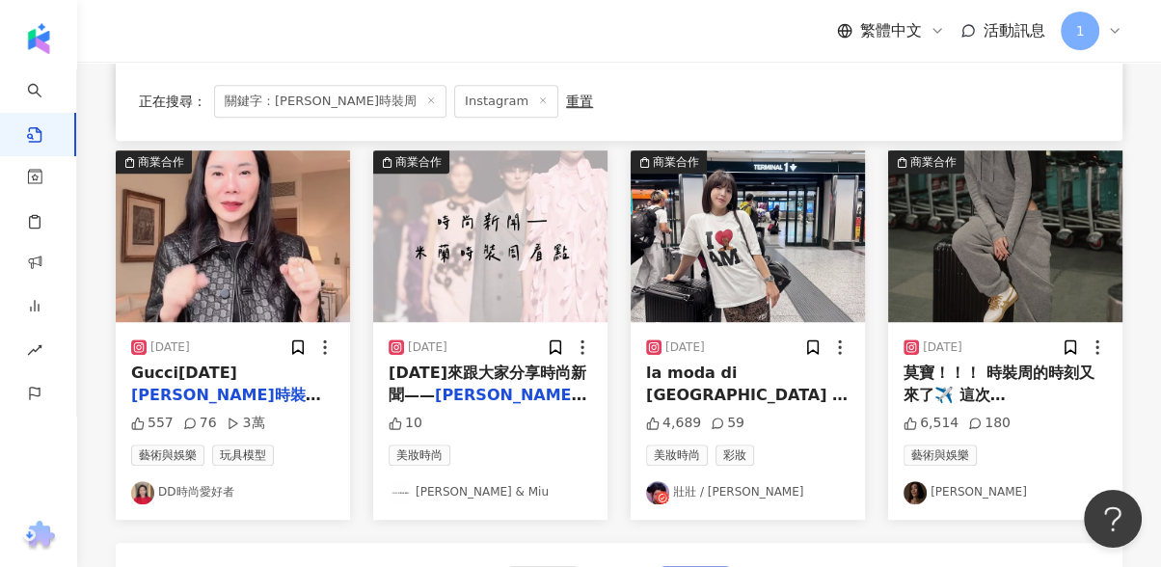
scroll to position [1072, 0]
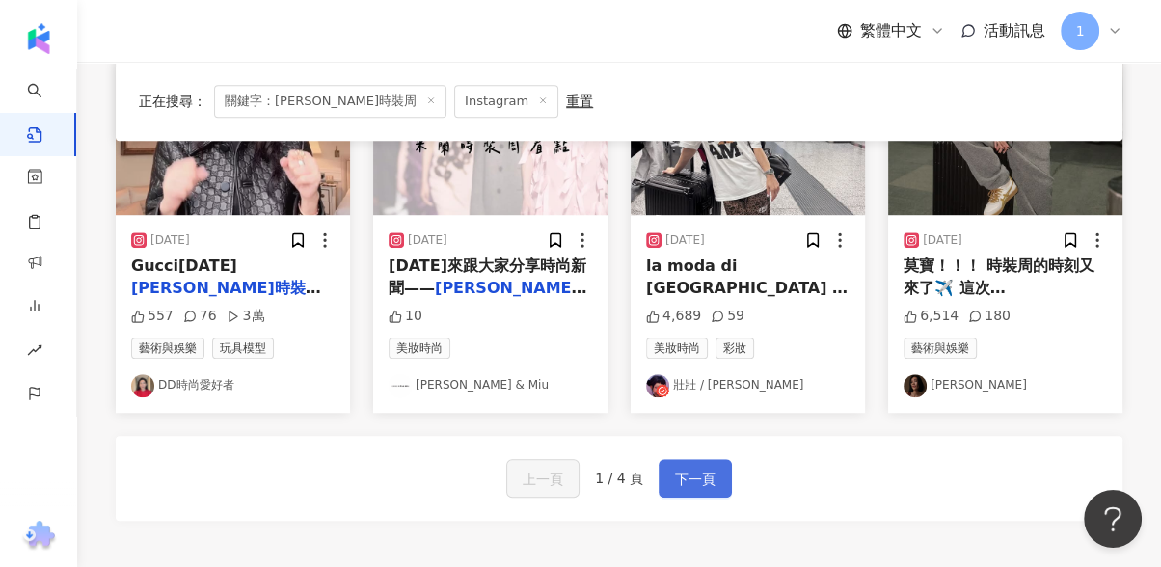
click at [661, 469] on button "下一頁" at bounding box center [695, 478] width 73 height 39
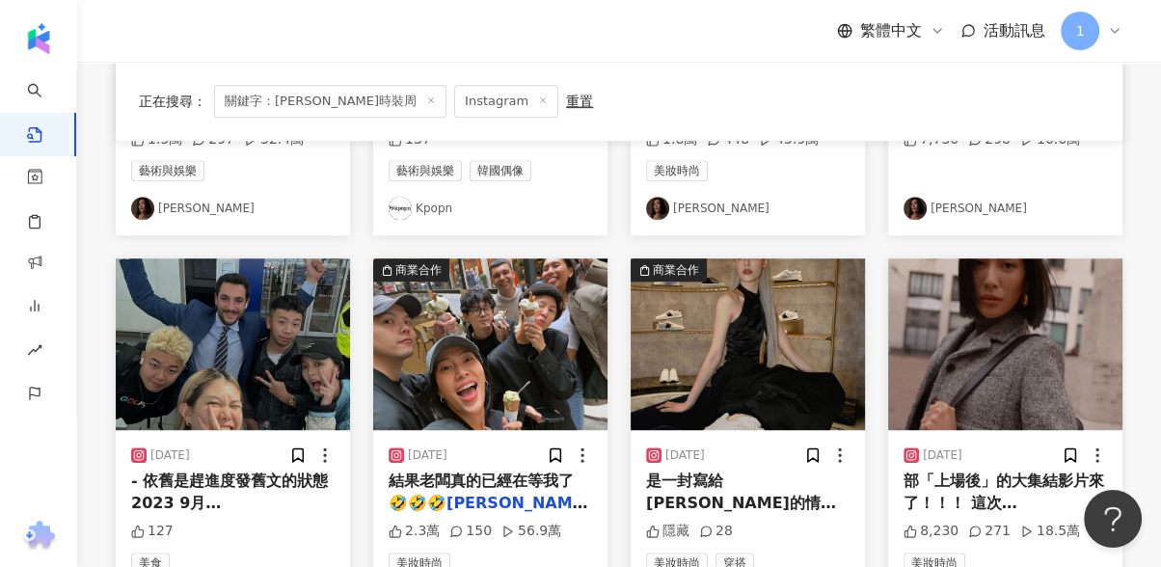
scroll to position [1283, 0]
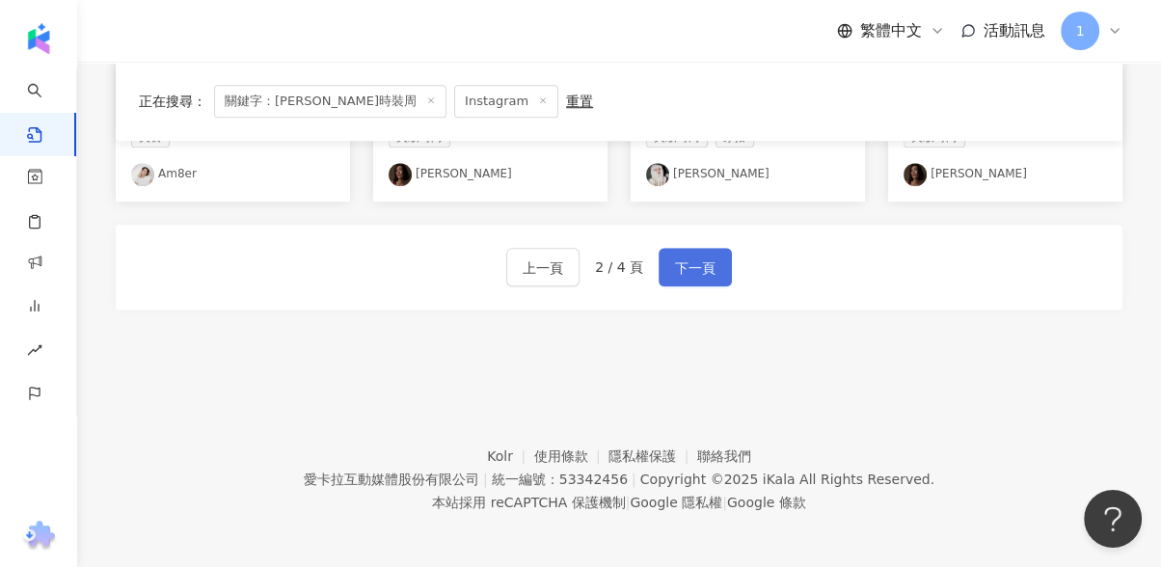
click at [699, 266] on span "下一頁" at bounding box center [695, 268] width 41 height 23
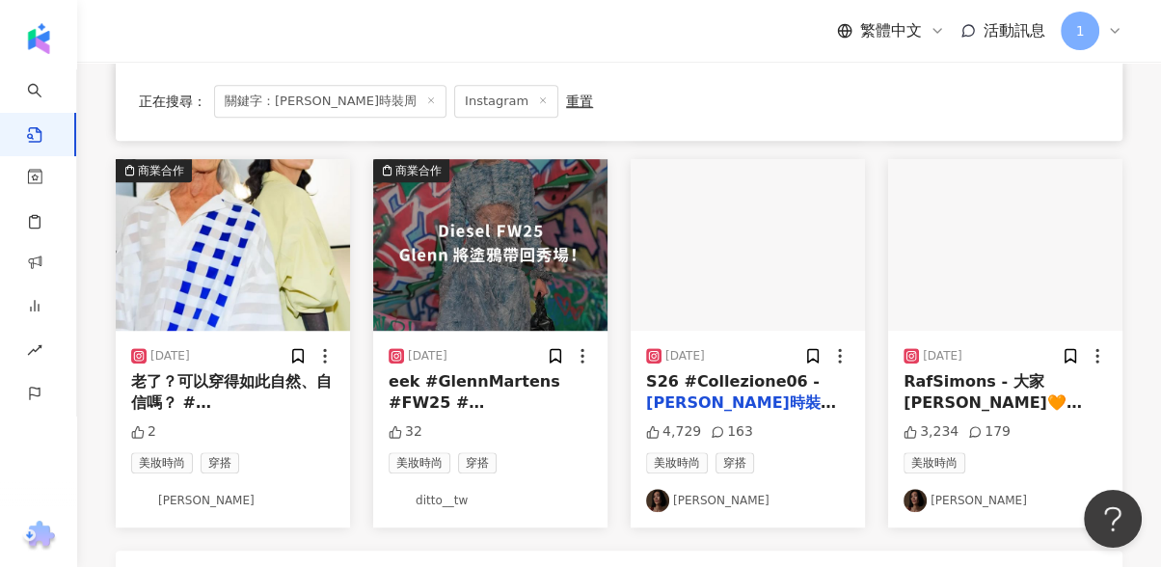
scroll to position [1072, 0]
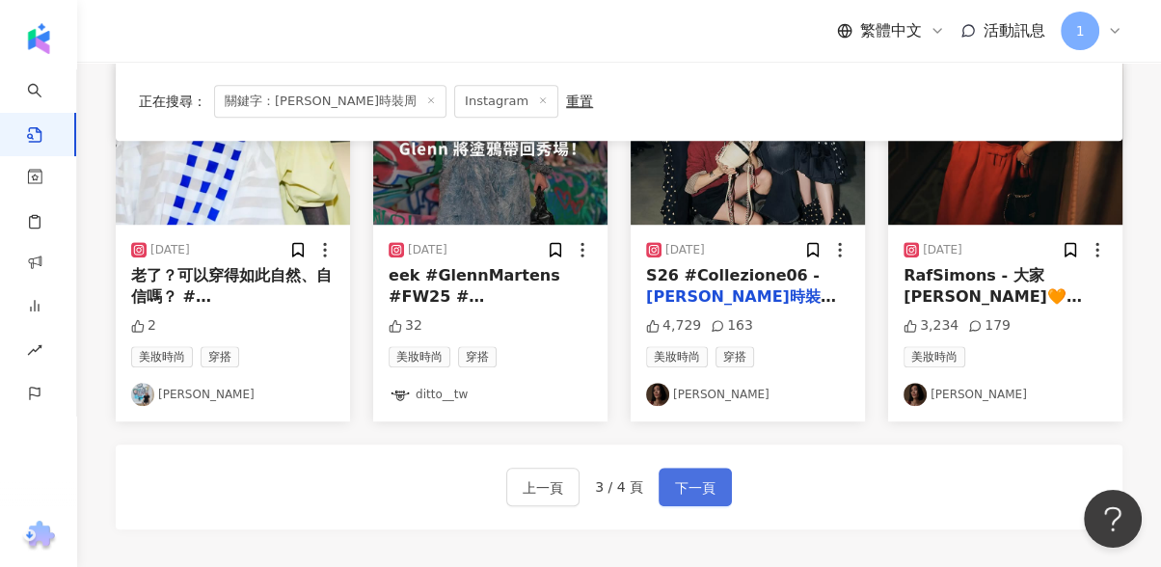
click at [691, 479] on span "下一頁" at bounding box center [695, 488] width 41 height 23
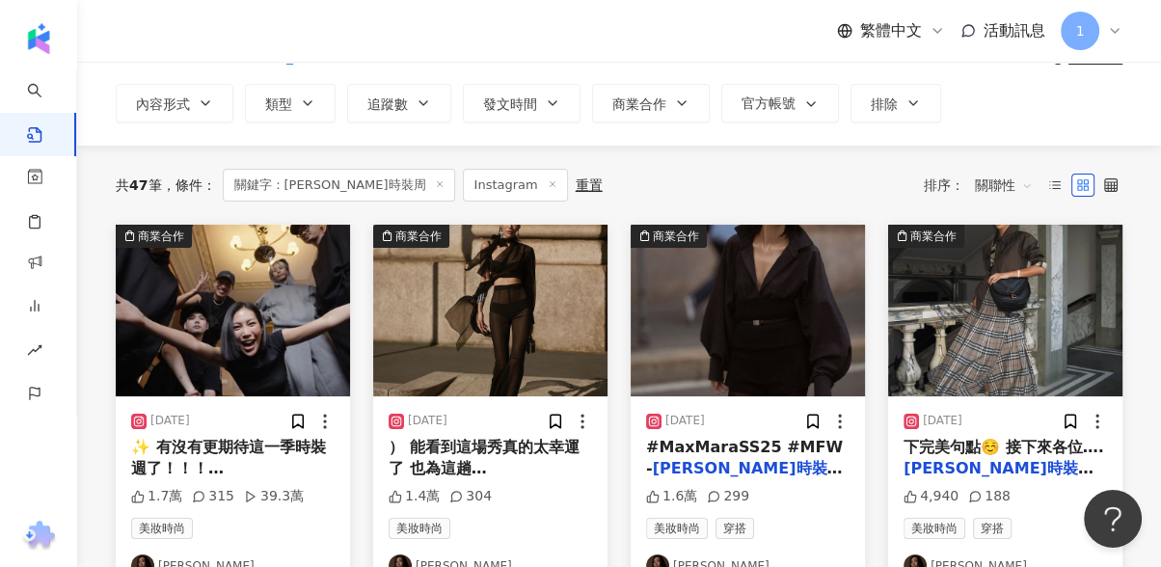
scroll to position [0, 0]
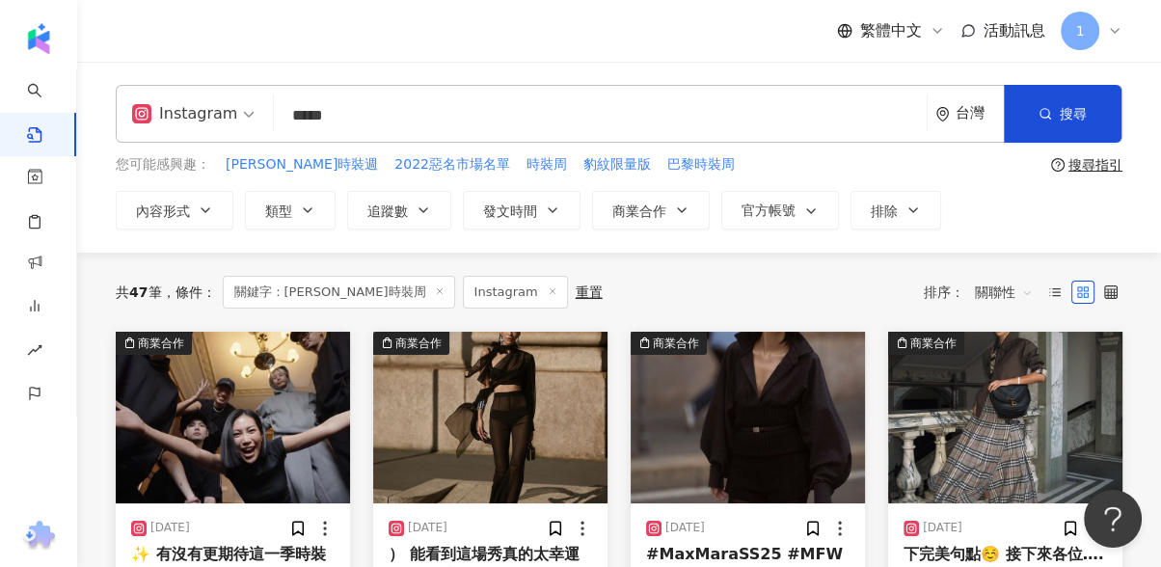
click at [316, 119] on input "*****" at bounding box center [601, 115] width 638 height 41
type input "*****"
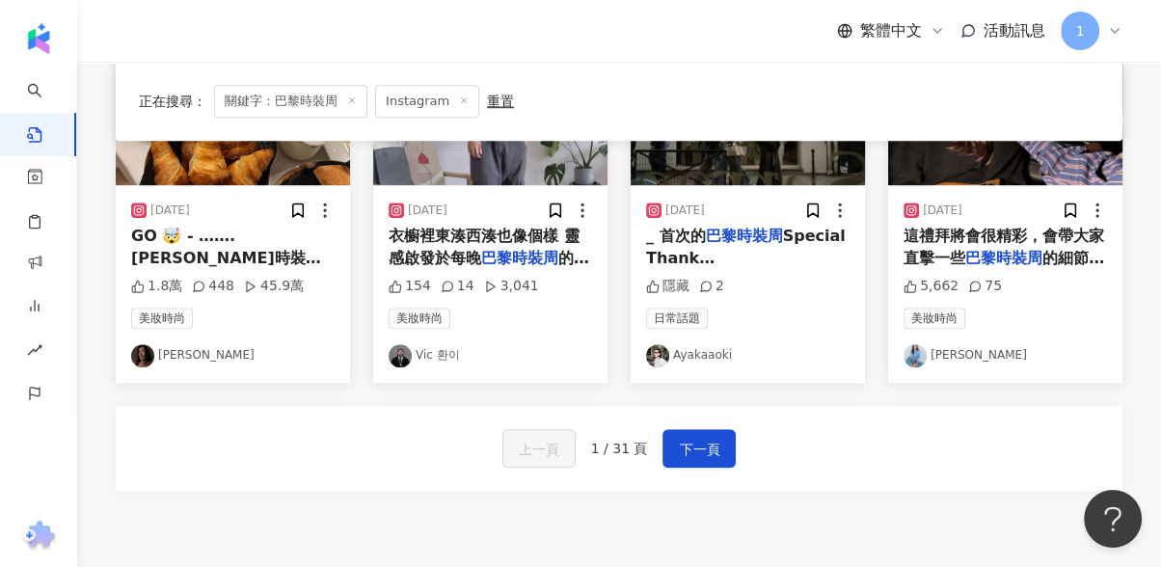
scroll to position [1283, 0]
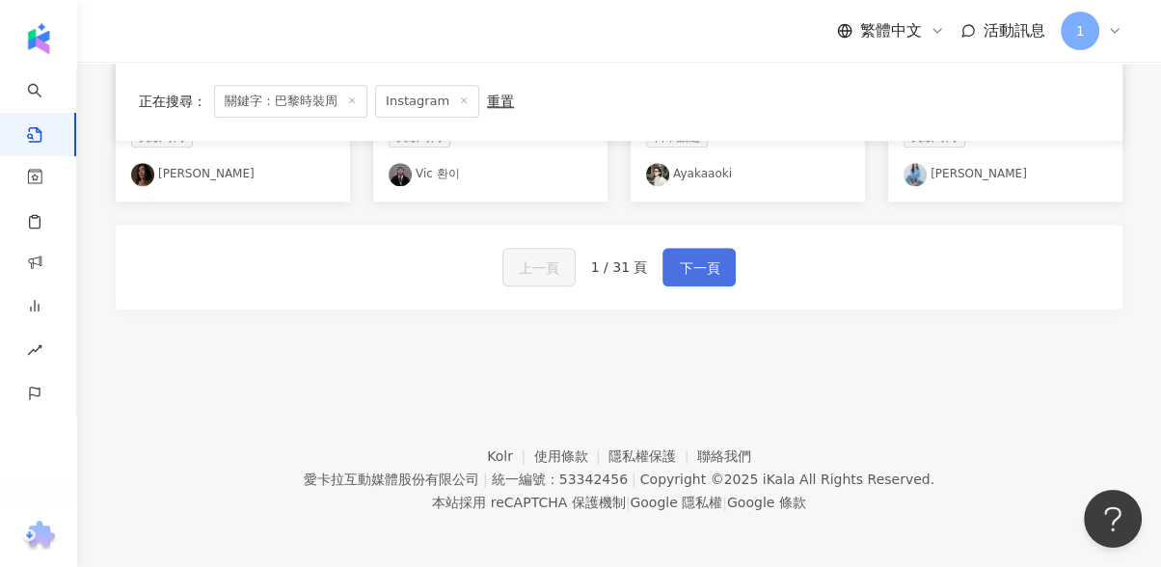
click at [693, 272] on span "下一頁" at bounding box center [699, 268] width 41 height 23
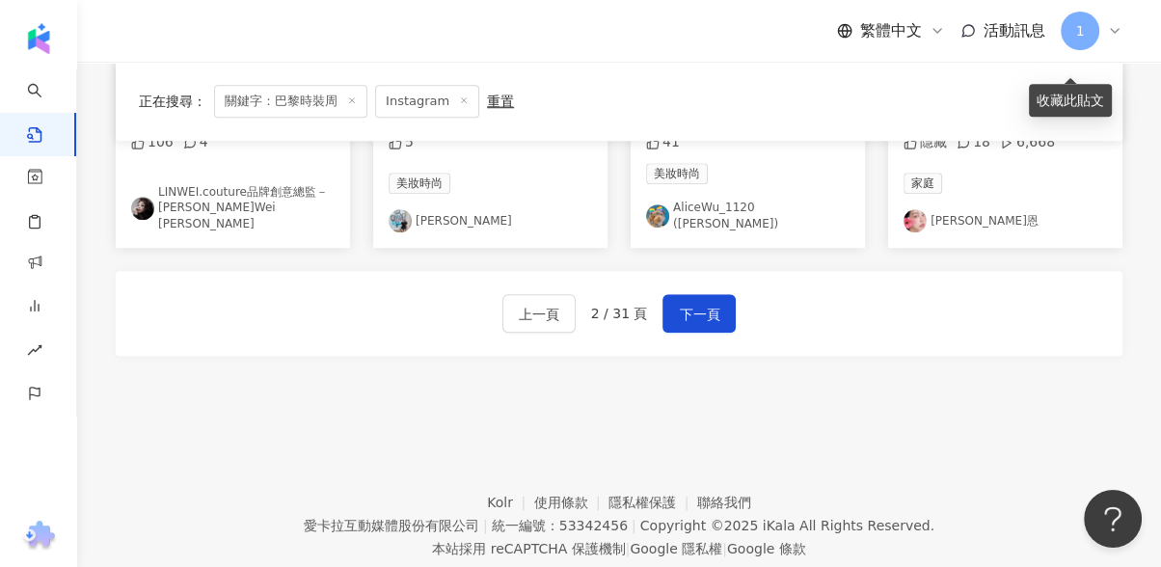
scroll to position [1293, 0]
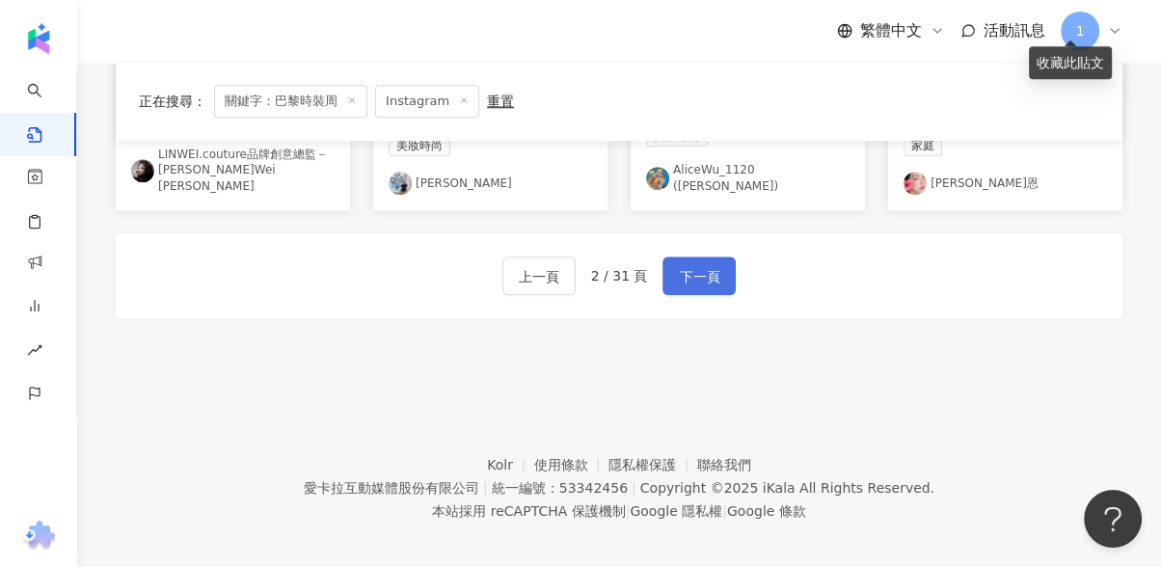
click at [699, 265] on span "下一頁" at bounding box center [699, 276] width 41 height 23
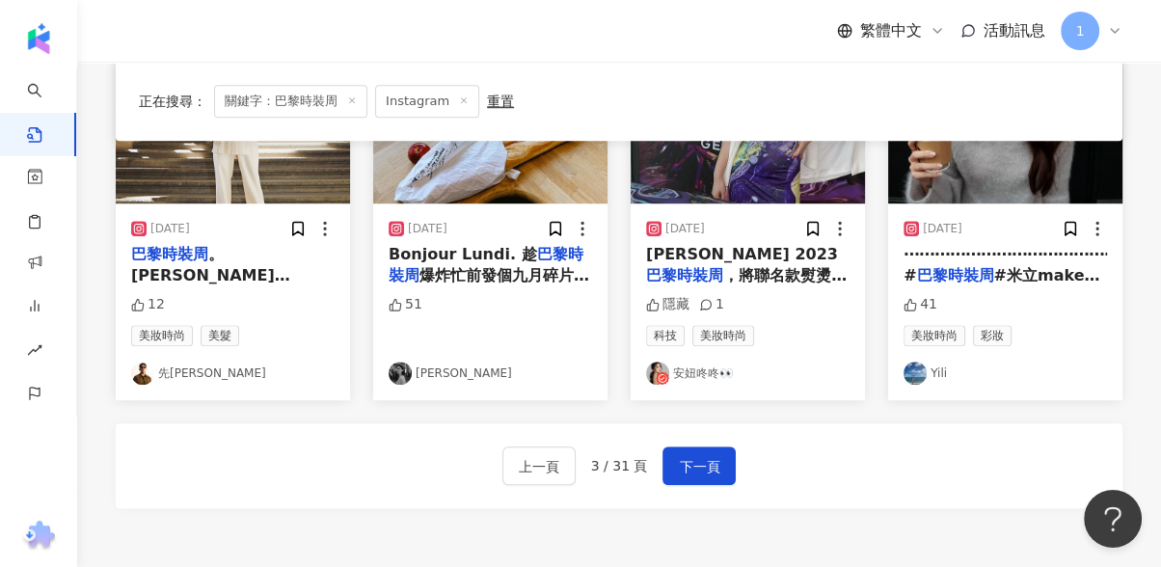
scroll to position [1069, 0]
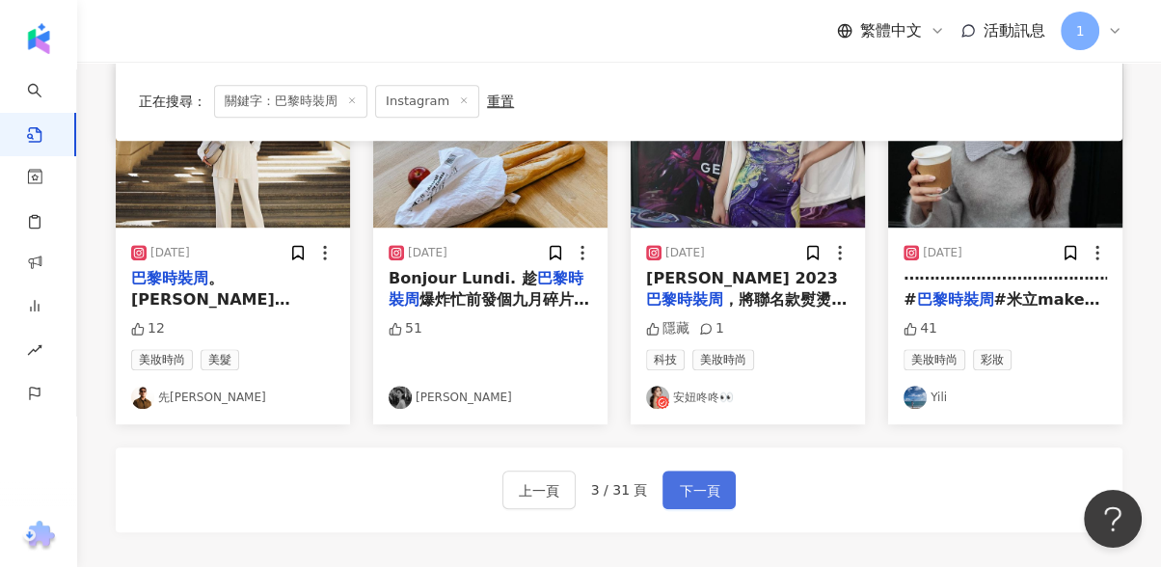
click at [695, 484] on span "下一頁" at bounding box center [699, 490] width 41 height 23
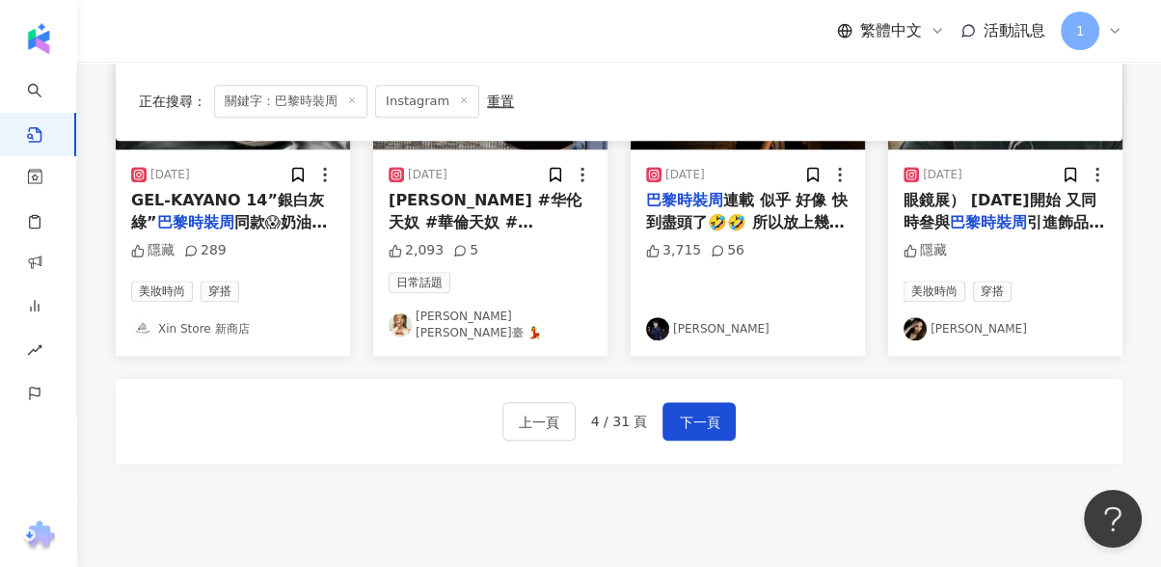
scroll to position [1144, 0]
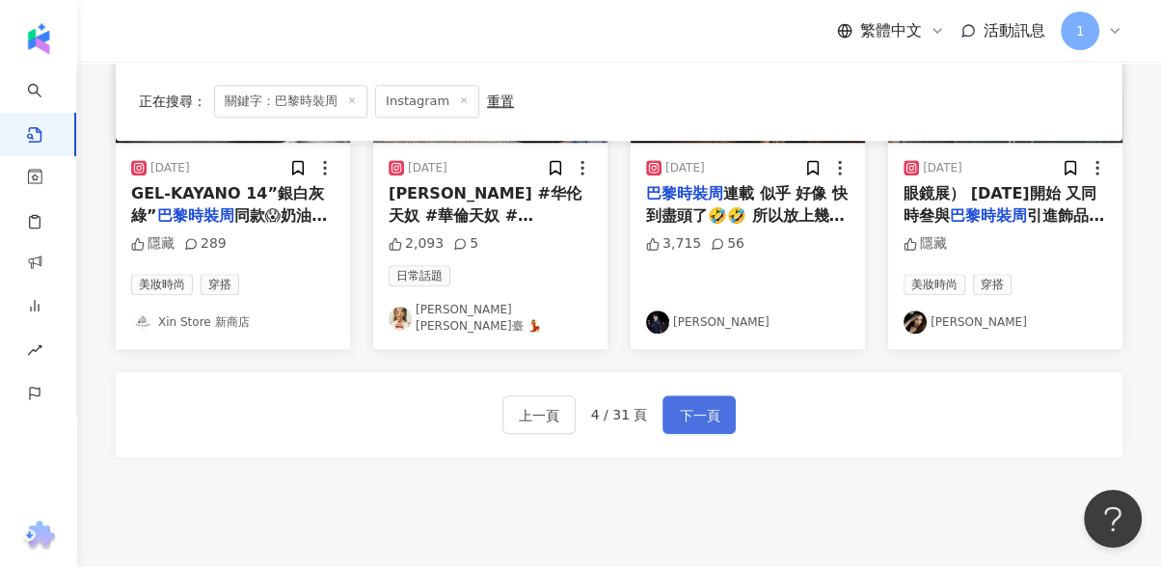
click at [699, 404] on span "下一頁" at bounding box center [699, 415] width 41 height 23
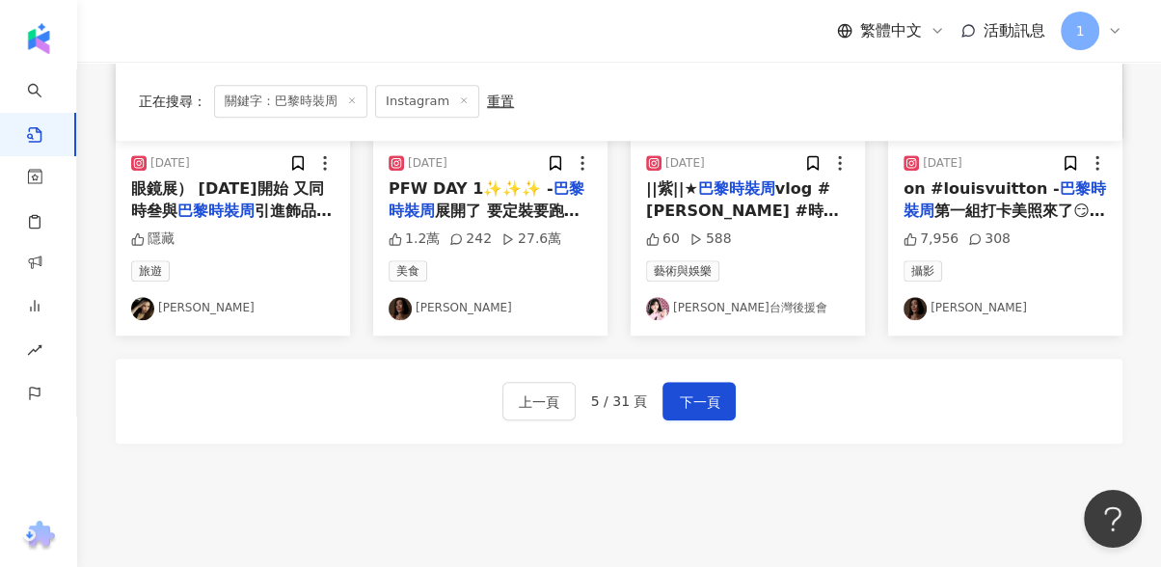
scroll to position [1177, 0]
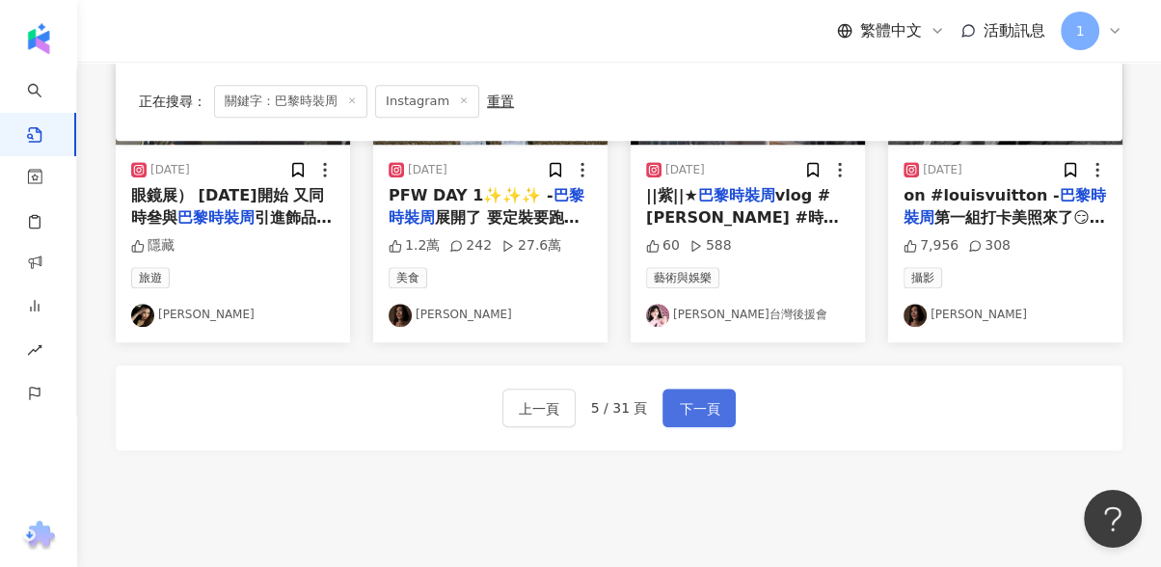
click at [689, 397] on span "下一頁" at bounding box center [699, 408] width 41 height 23
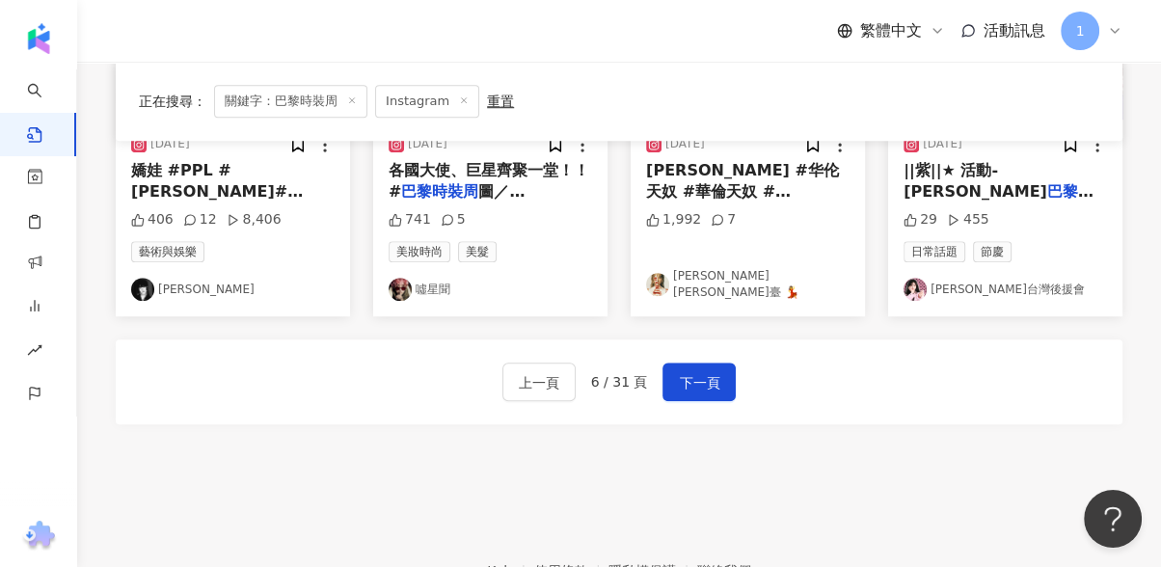
scroll to position [1178, 0]
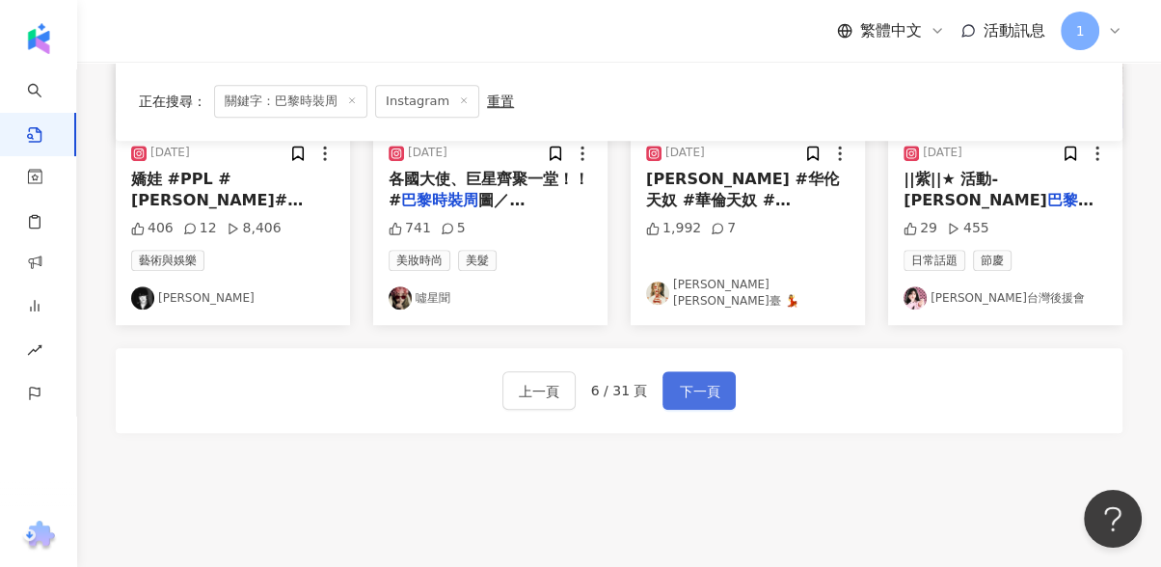
click at [690, 380] on button "下一頁" at bounding box center [699, 390] width 73 height 39
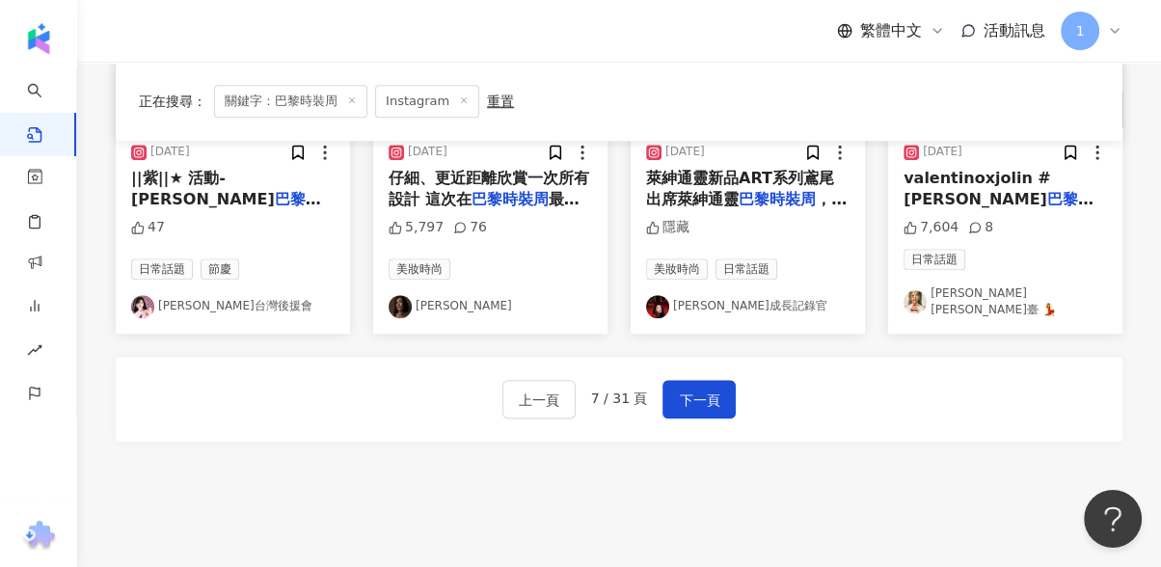
scroll to position [1189, 0]
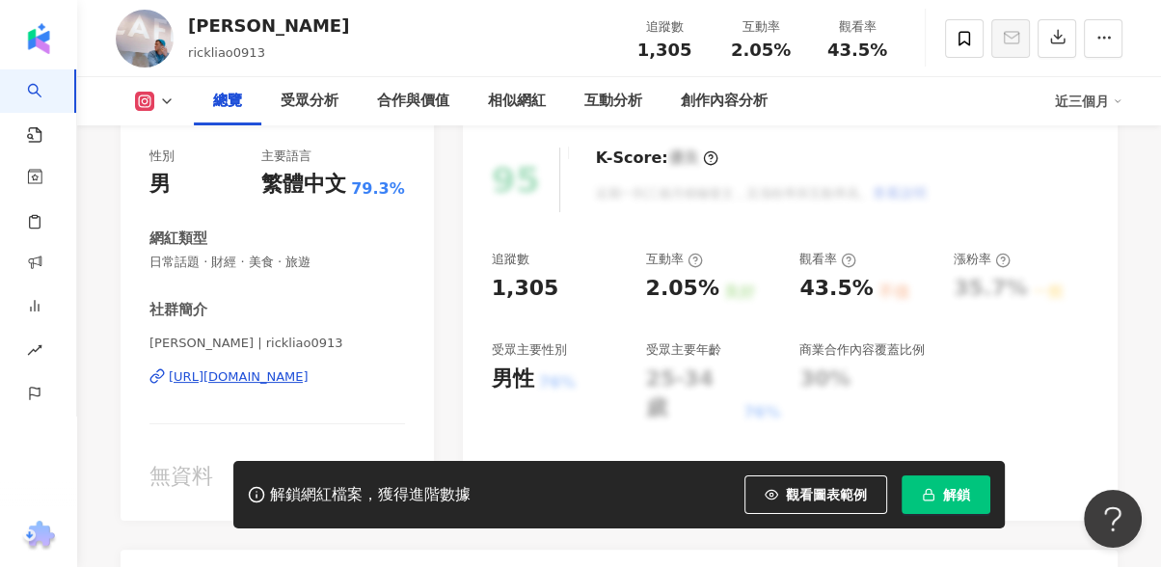
scroll to position [321, 0]
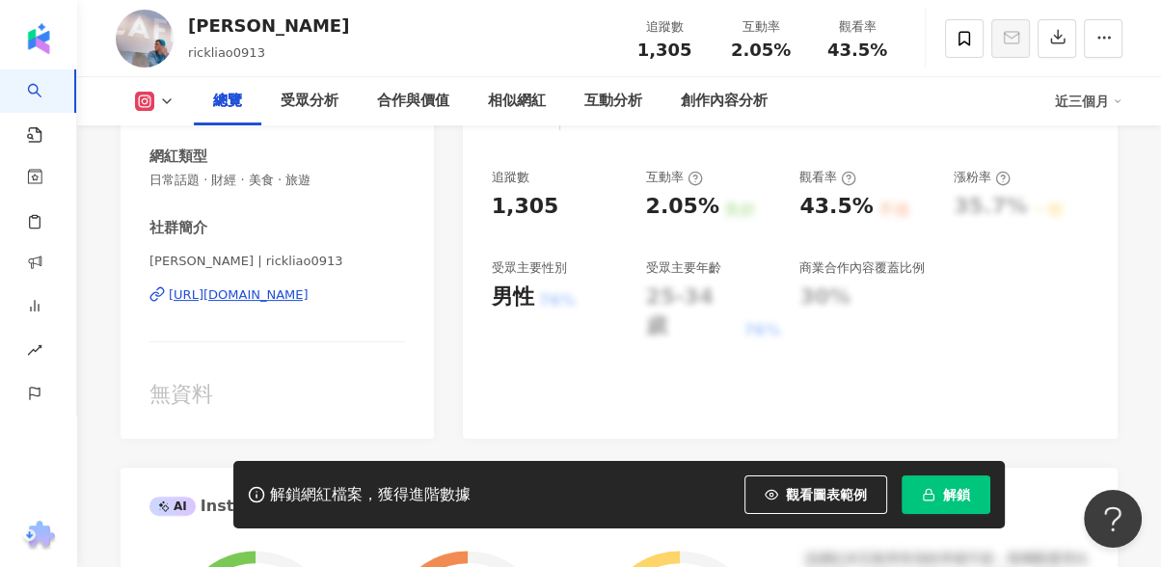
click at [309, 295] on div "https://www.instagram.com/rickliao0913/" at bounding box center [239, 295] width 140 height 17
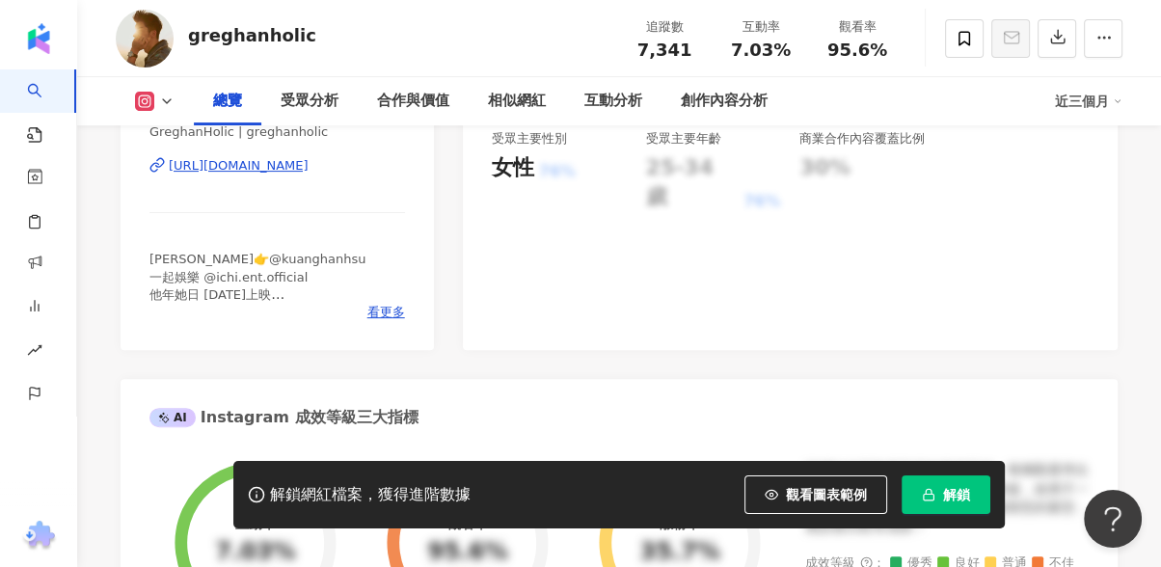
scroll to position [107, 0]
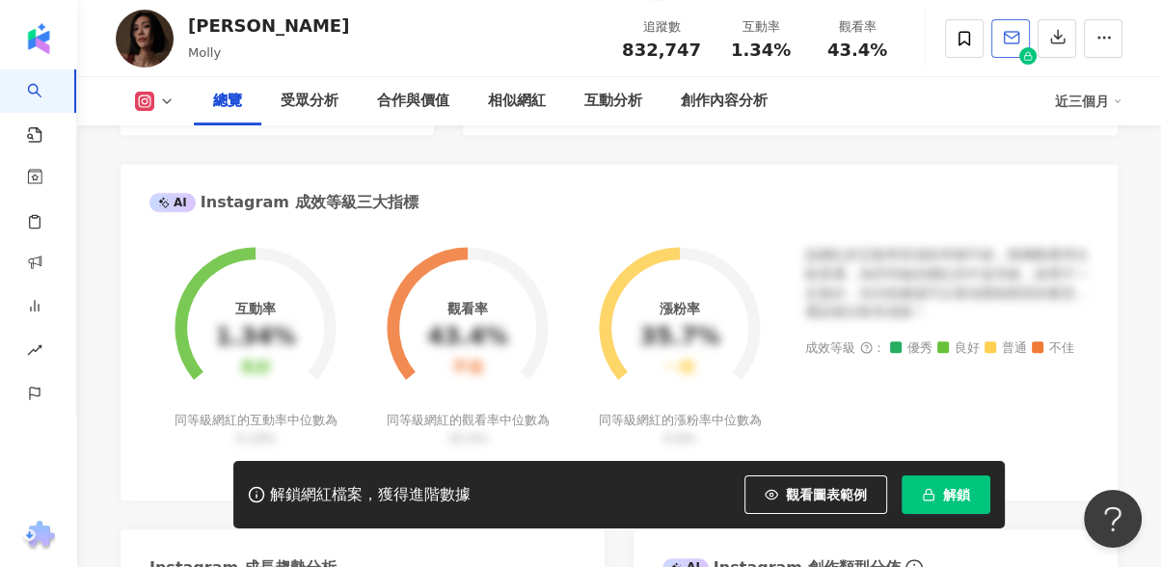
scroll to position [642, 0]
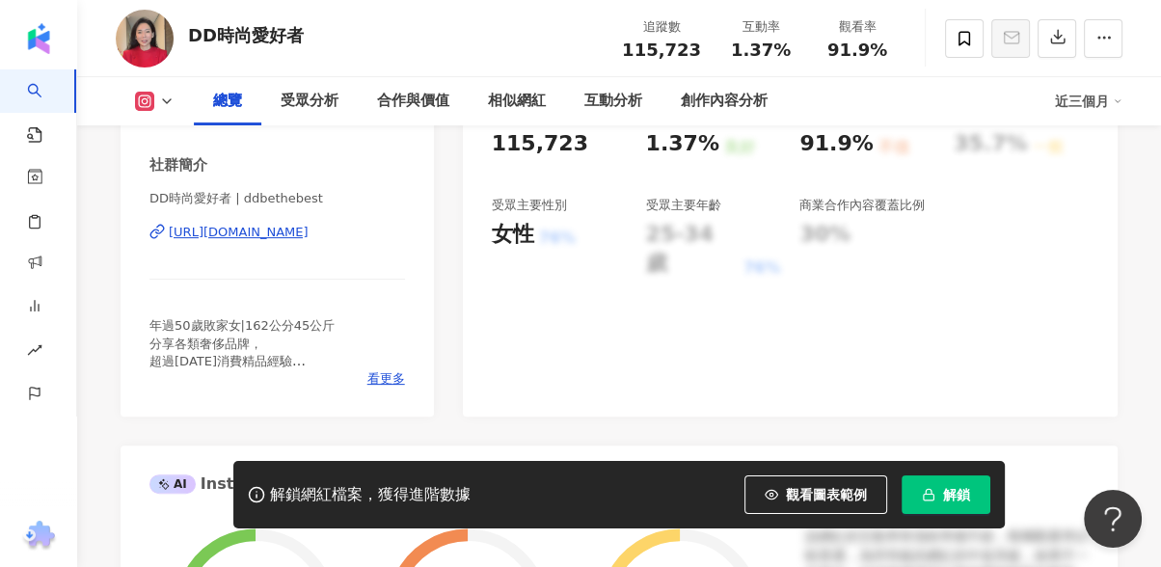
scroll to position [428, 0]
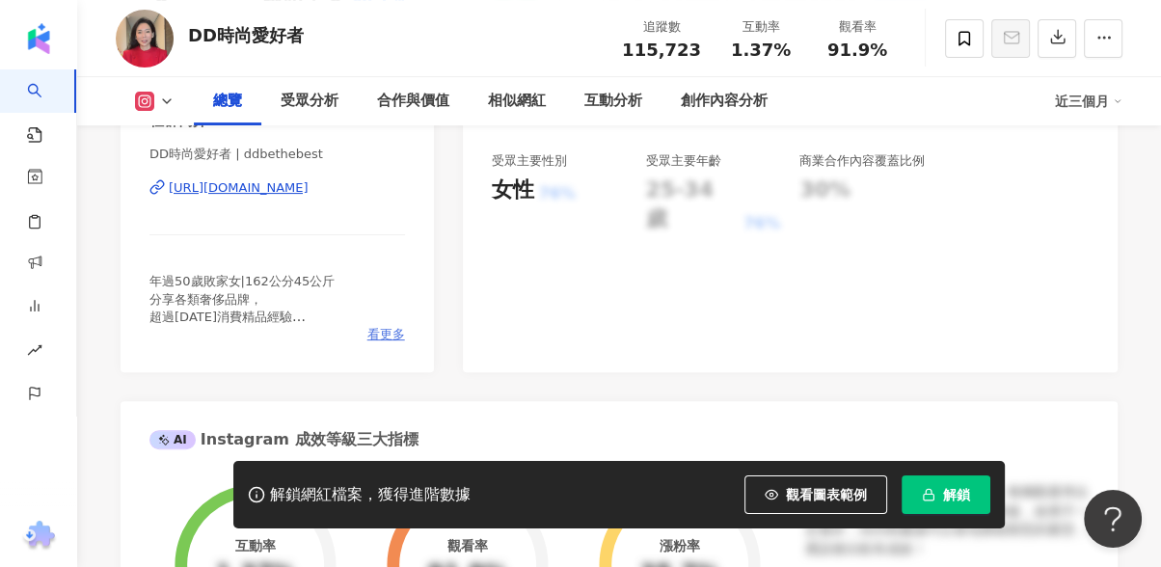
click at [393, 337] on span "看更多" at bounding box center [387, 334] width 38 height 17
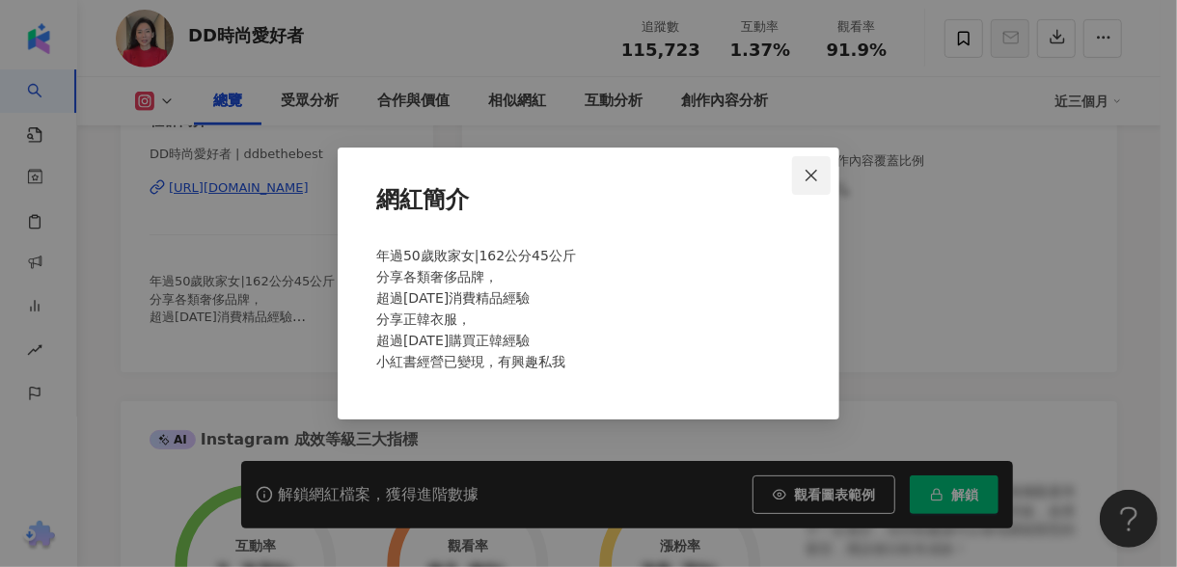
click at [798, 168] on span "Close" at bounding box center [811, 175] width 39 height 15
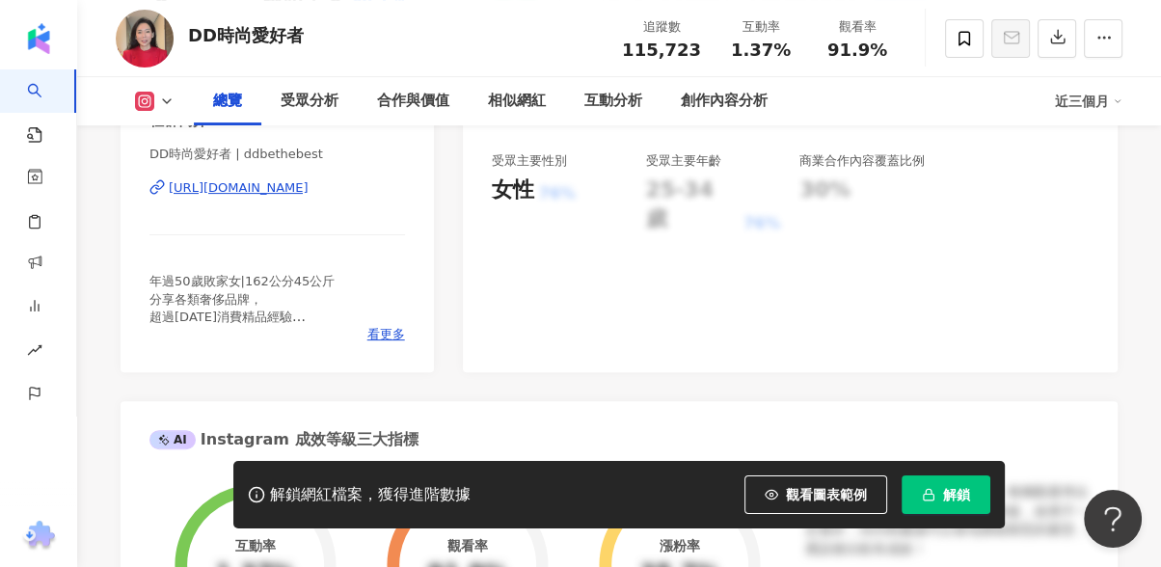
click at [249, 185] on div "https://www.instagram.com/ddbethebest/" at bounding box center [239, 187] width 140 height 17
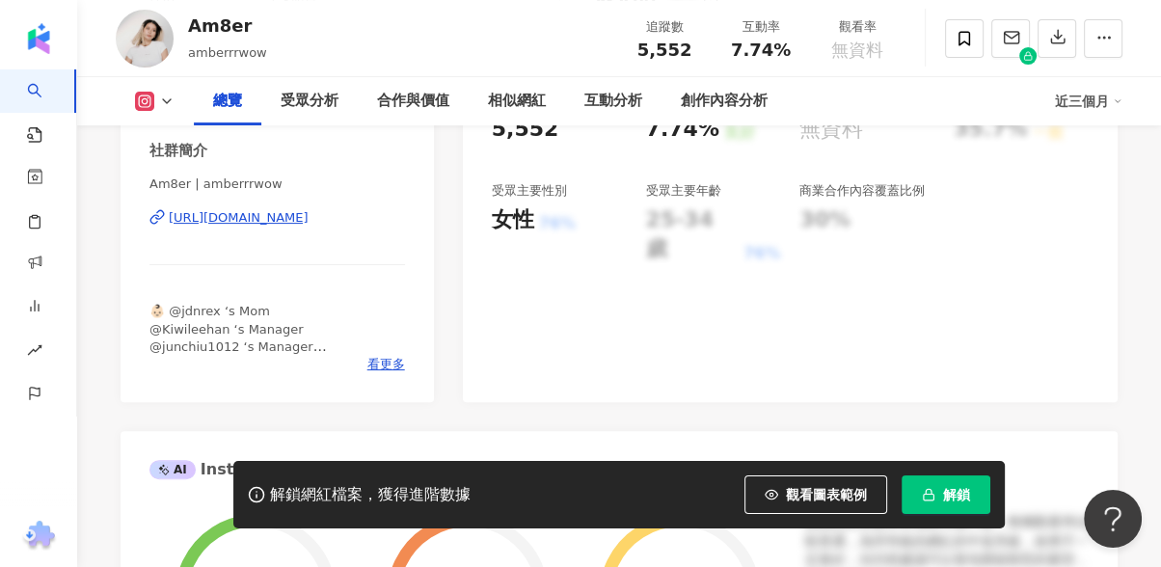
scroll to position [428, 0]
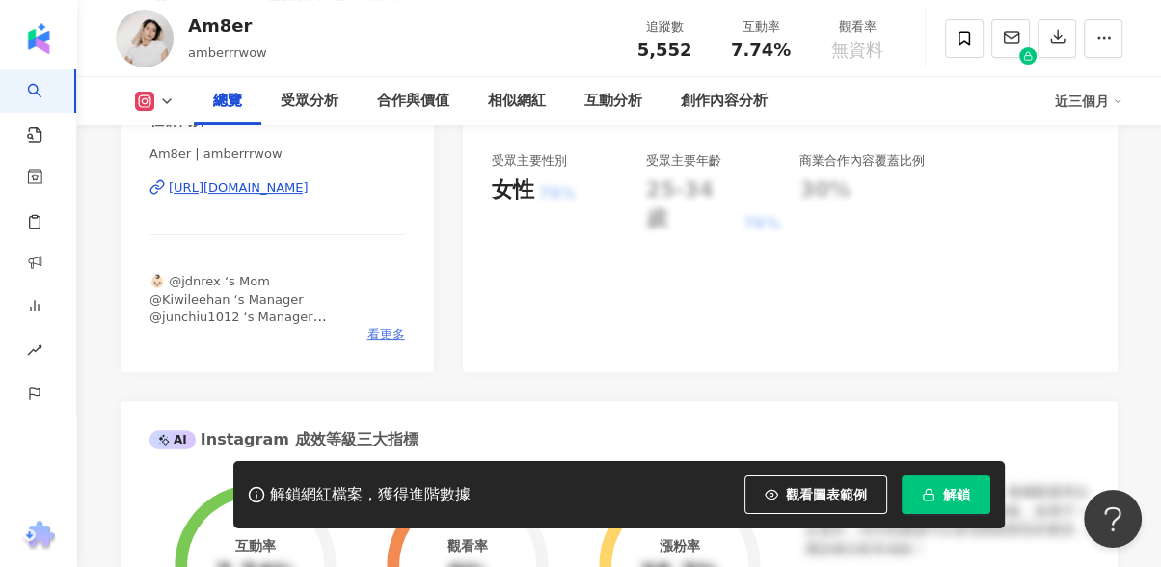
click at [392, 332] on span "看更多" at bounding box center [387, 334] width 38 height 17
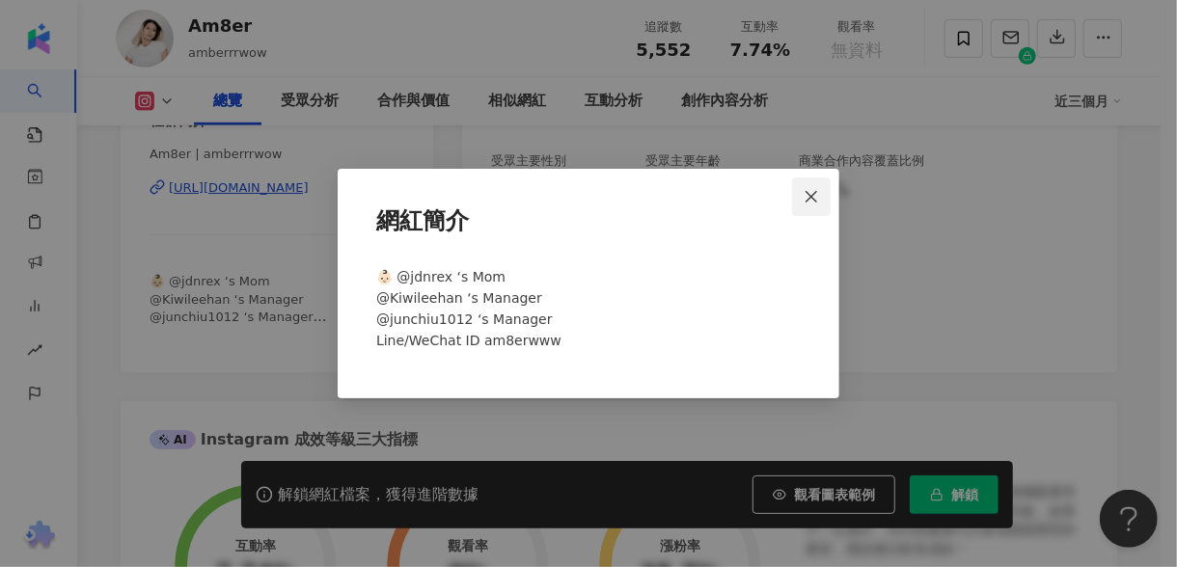
click at [830, 192] on span "Close" at bounding box center [811, 196] width 39 height 15
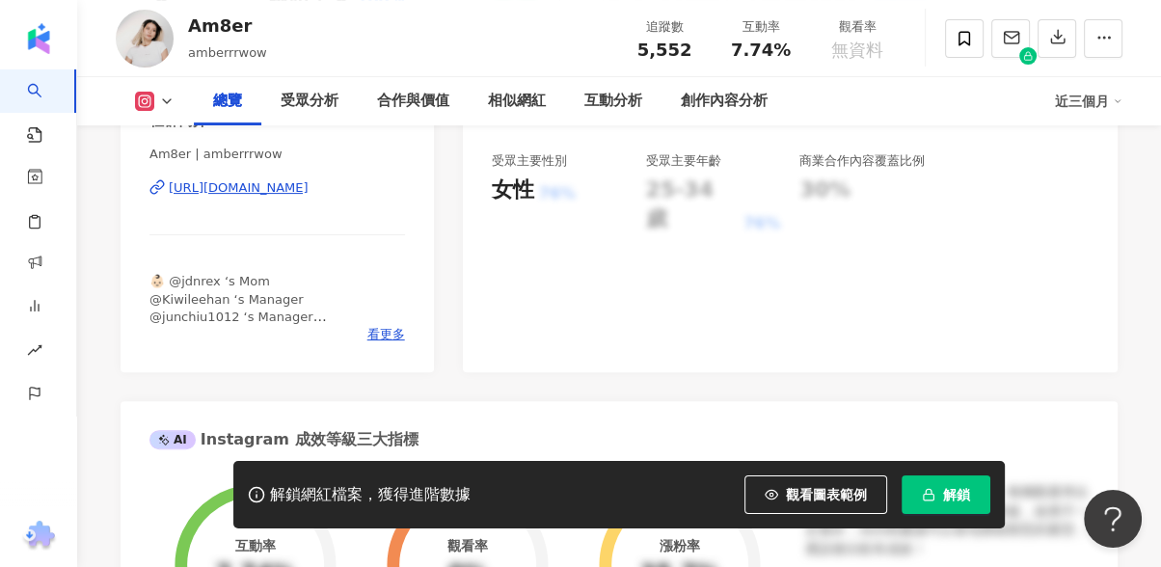
click at [309, 185] on div "https://www.instagram.com/amberrrwow/" at bounding box center [239, 187] width 140 height 17
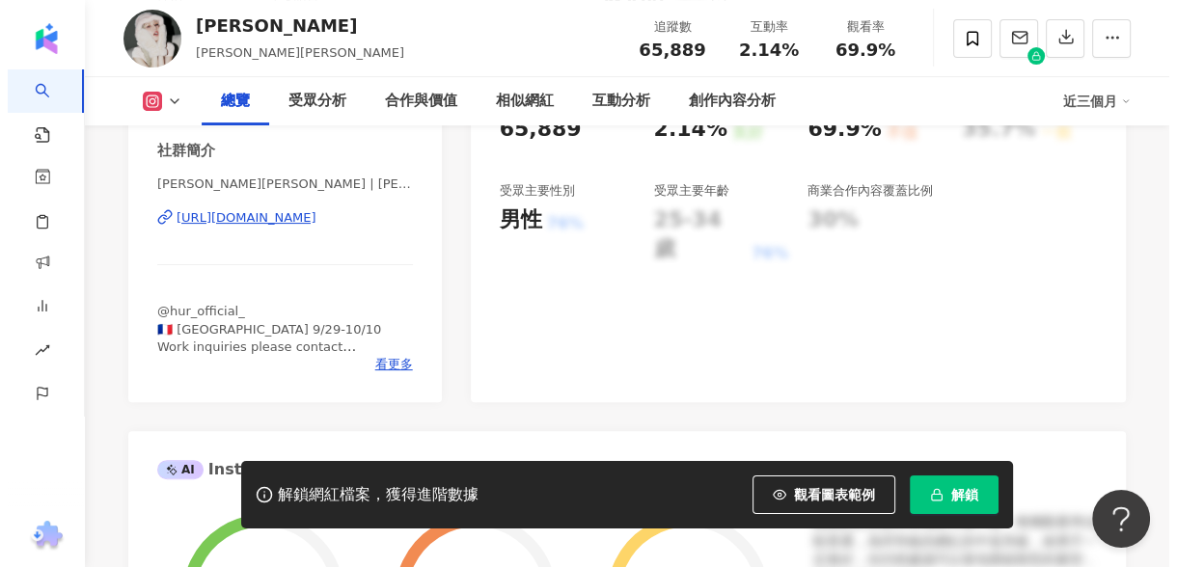
scroll to position [428, 0]
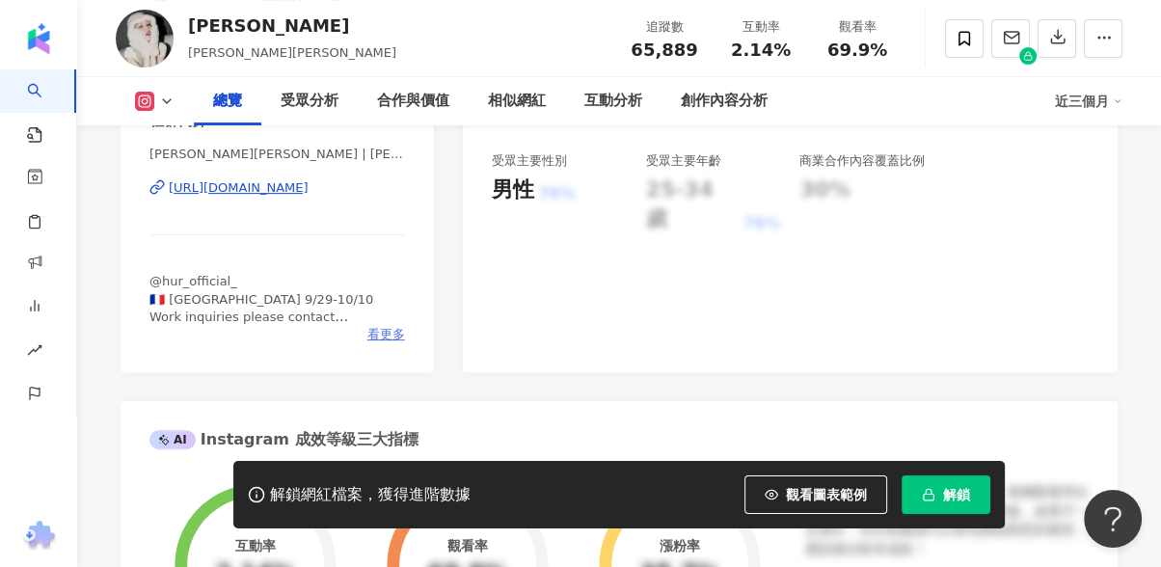
click at [368, 328] on span "看更多" at bounding box center [387, 334] width 38 height 17
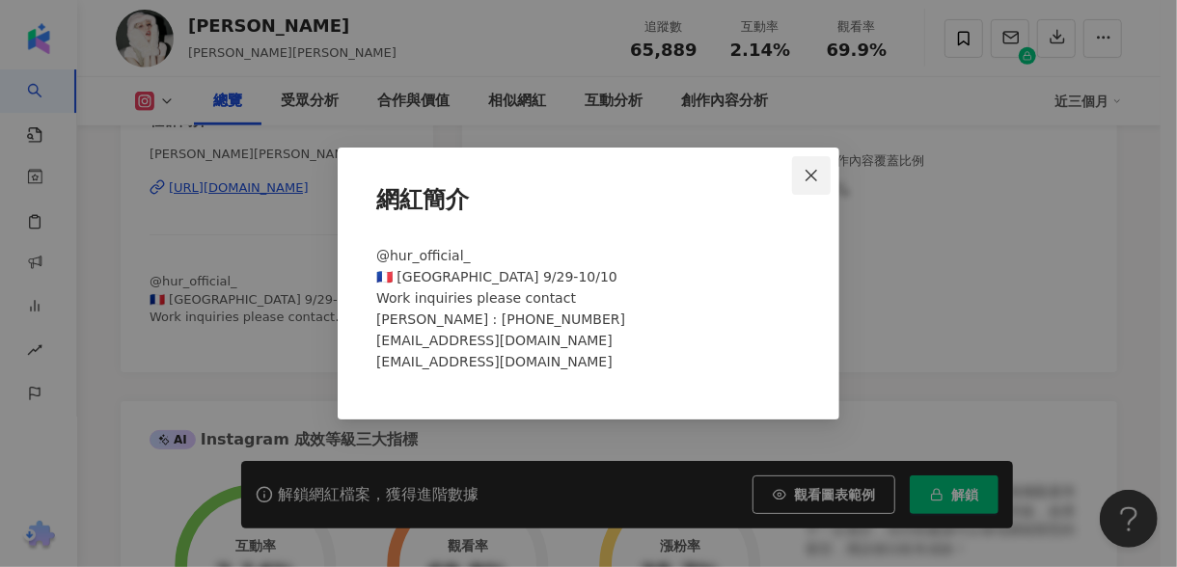
click at [806, 180] on icon "close" at bounding box center [811, 175] width 15 height 15
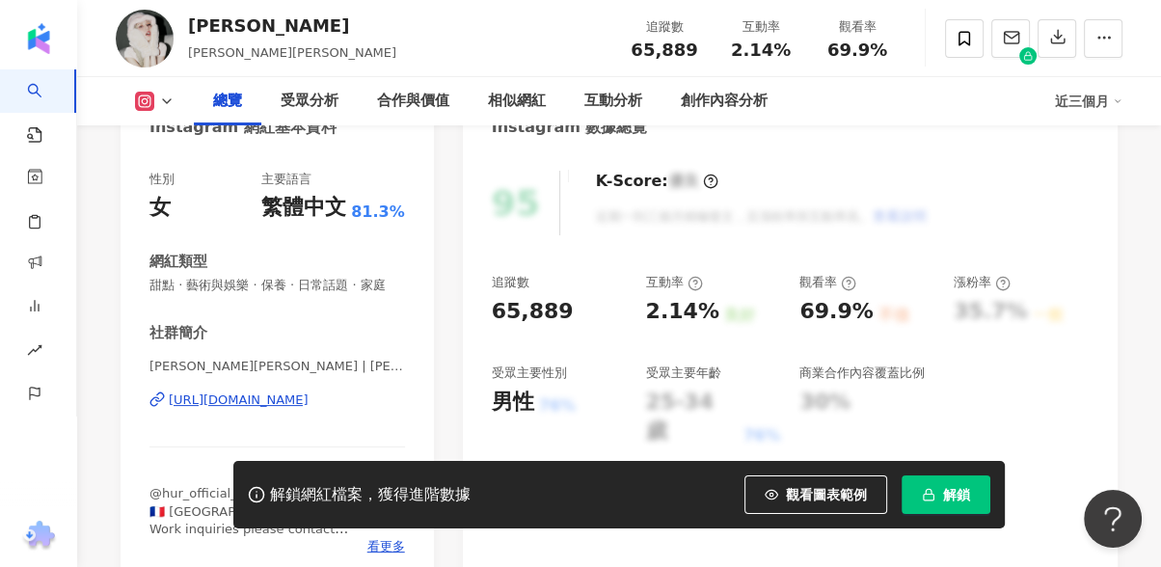
scroll to position [214, 0]
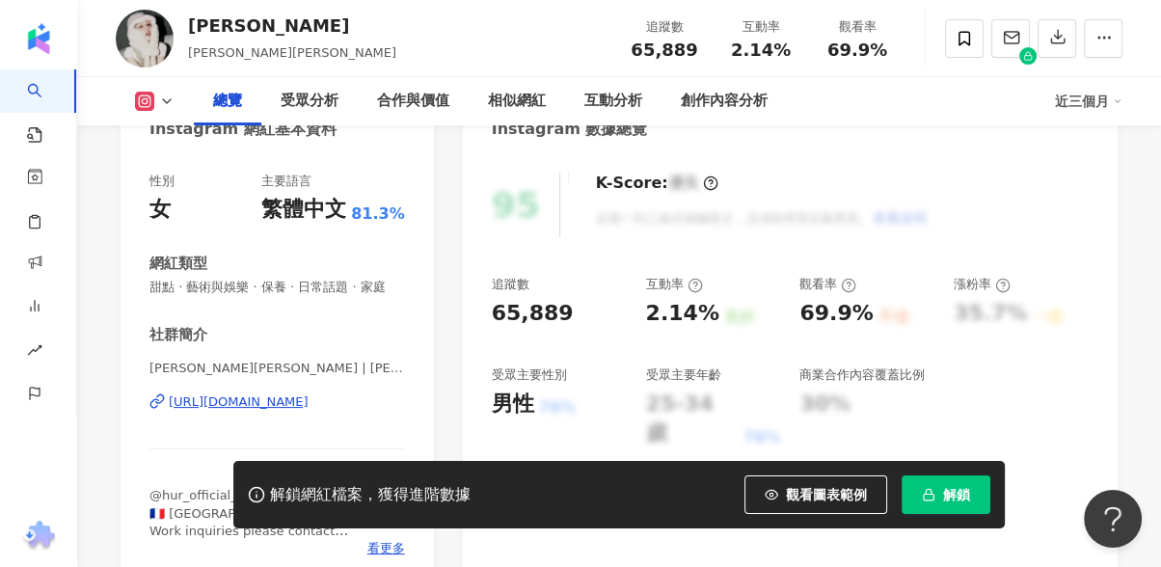
click at [231, 396] on div "https://www.instagram.com/shannjacks/" at bounding box center [239, 402] width 140 height 17
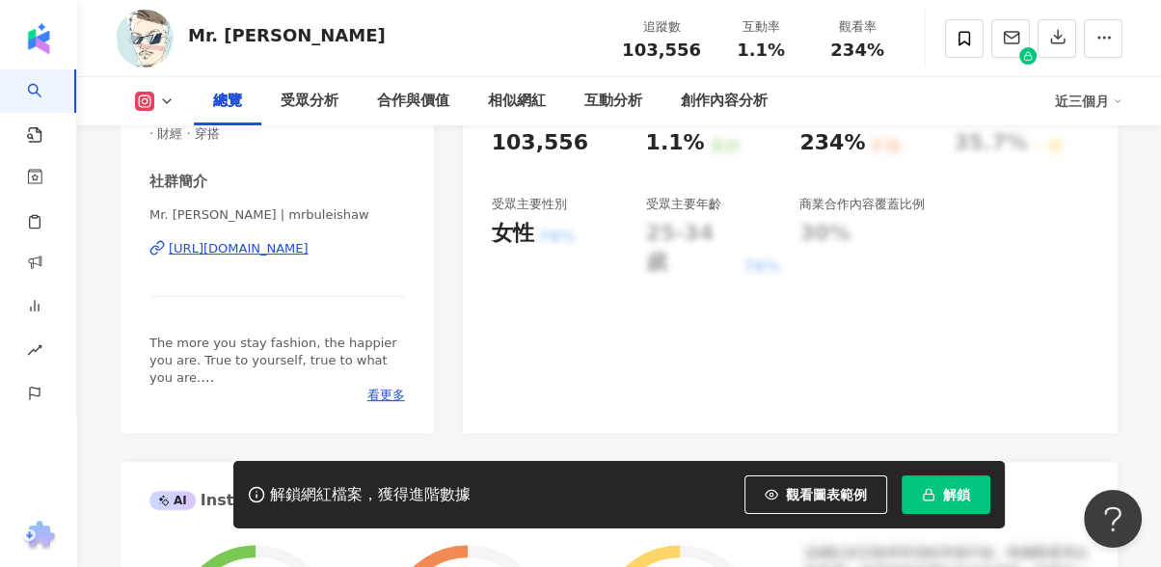
scroll to position [428, 0]
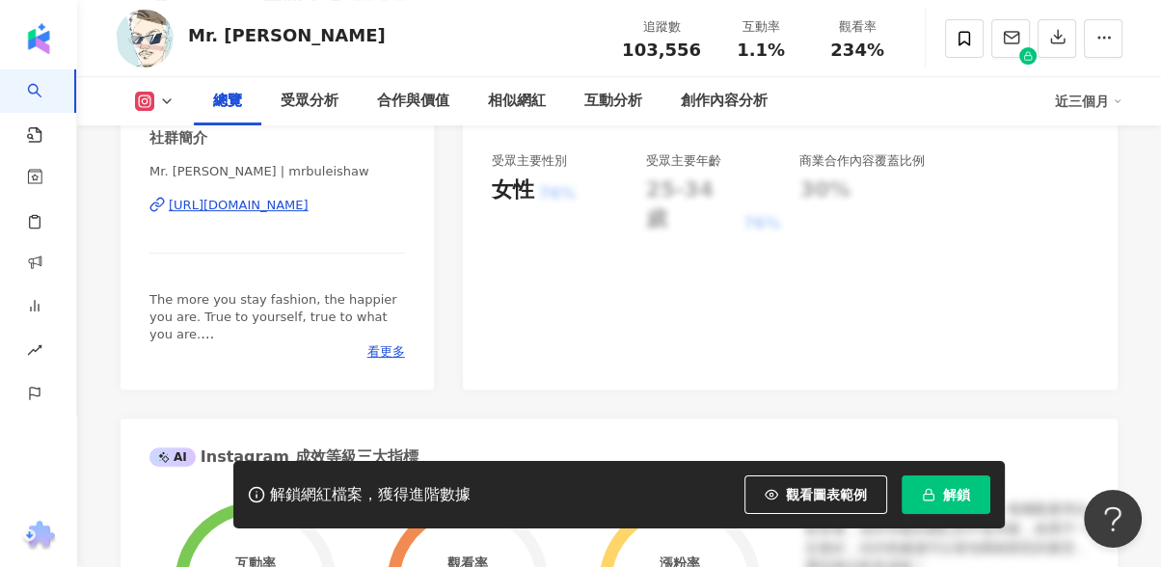
click at [287, 199] on div "[URL][DOMAIN_NAME]" at bounding box center [239, 205] width 140 height 17
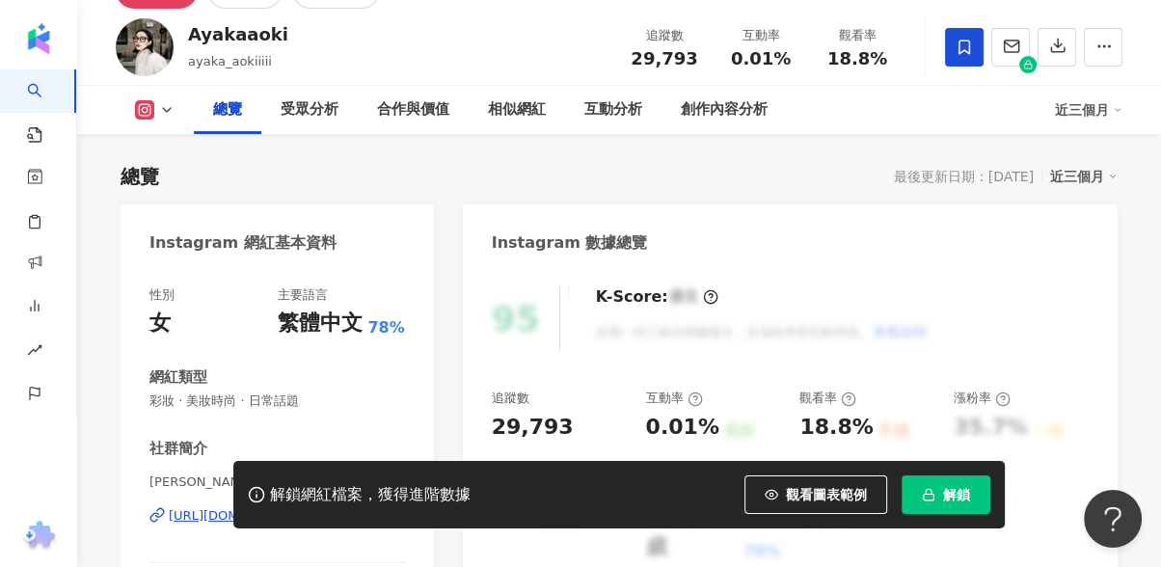
scroll to position [321, 0]
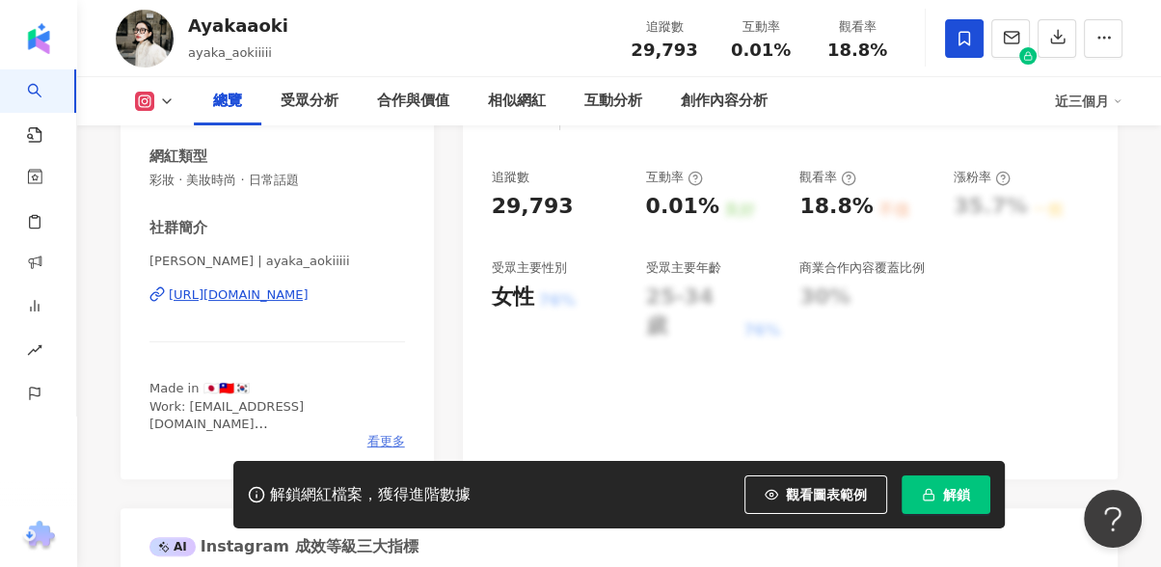
click at [394, 441] on span "看更多" at bounding box center [387, 441] width 38 height 17
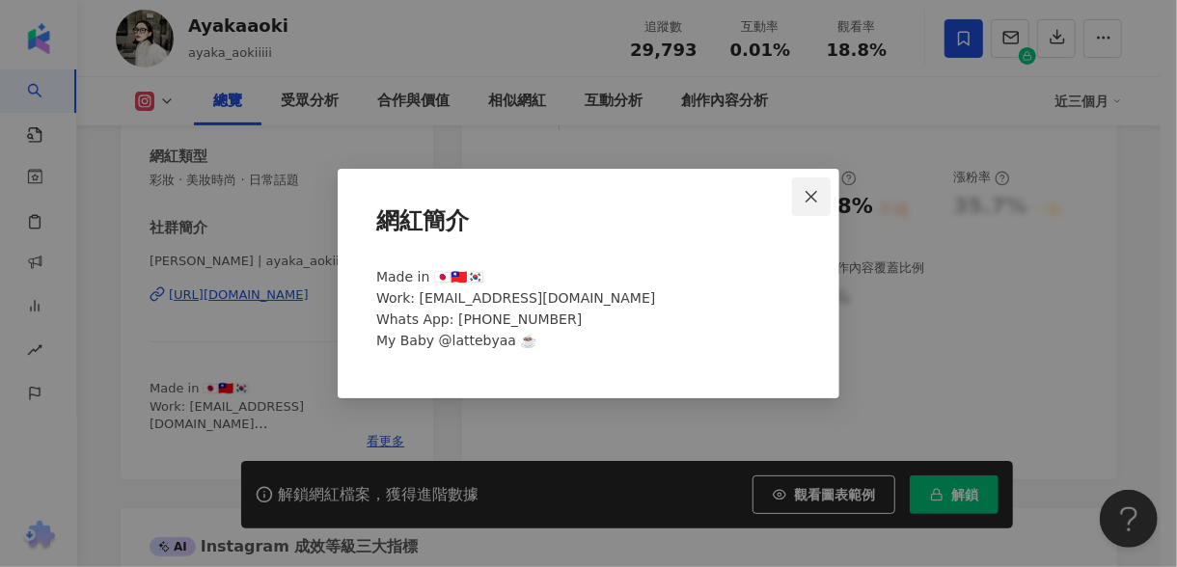
click at [821, 200] on span "Close" at bounding box center [811, 196] width 39 height 15
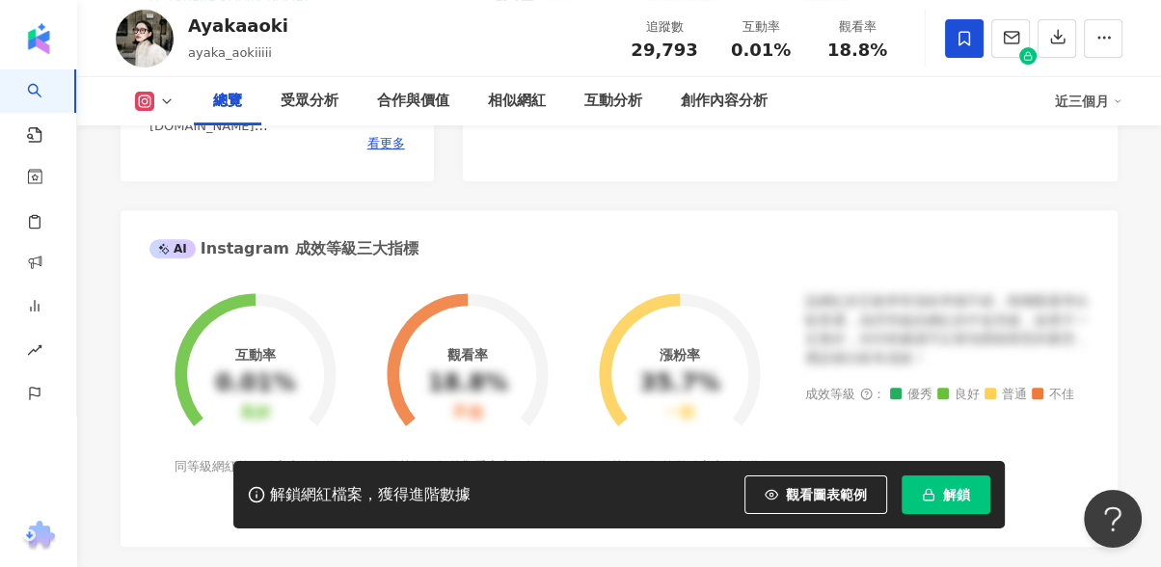
scroll to position [428, 0]
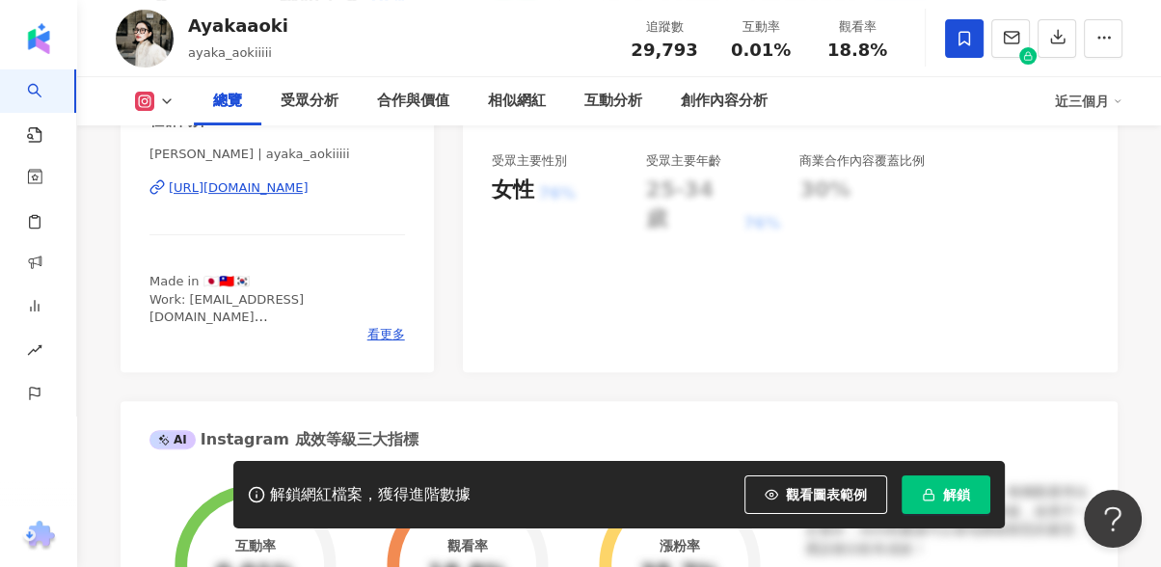
click at [309, 187] on div "https://www.instagram.com/ayaka_aokiiiii/" at bounding box center [239, 187] width 140 height 17
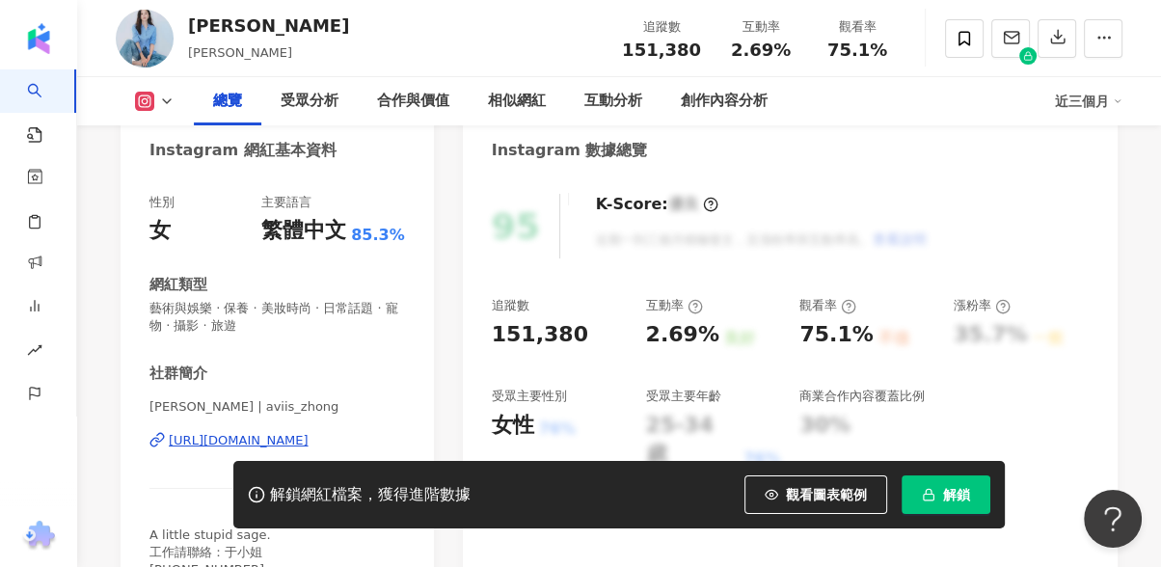
scroll to position [321, 0]
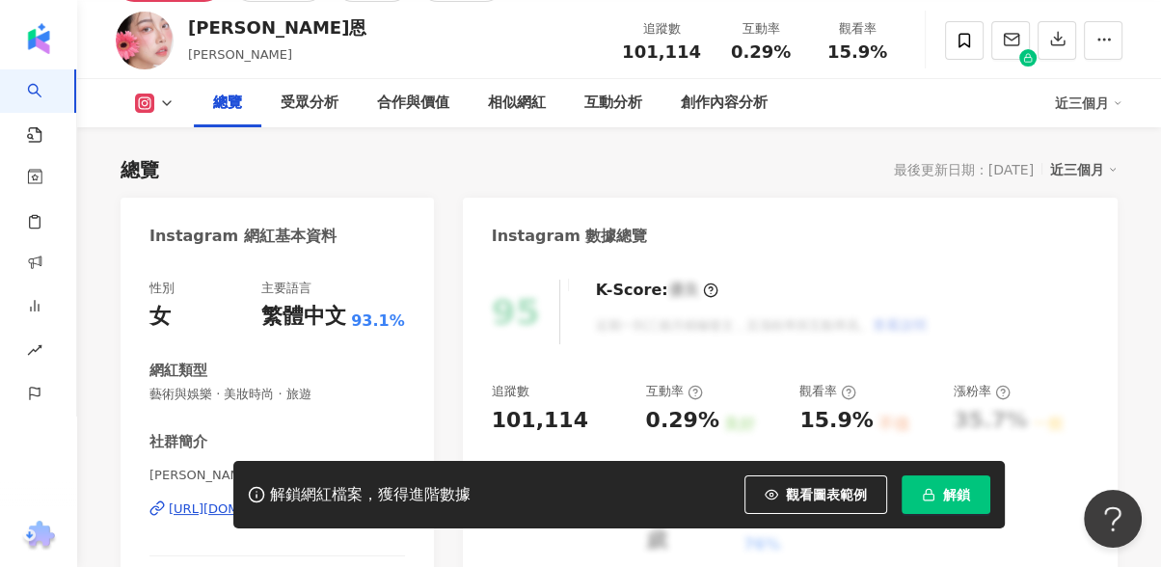
scroll to position [321, 0]
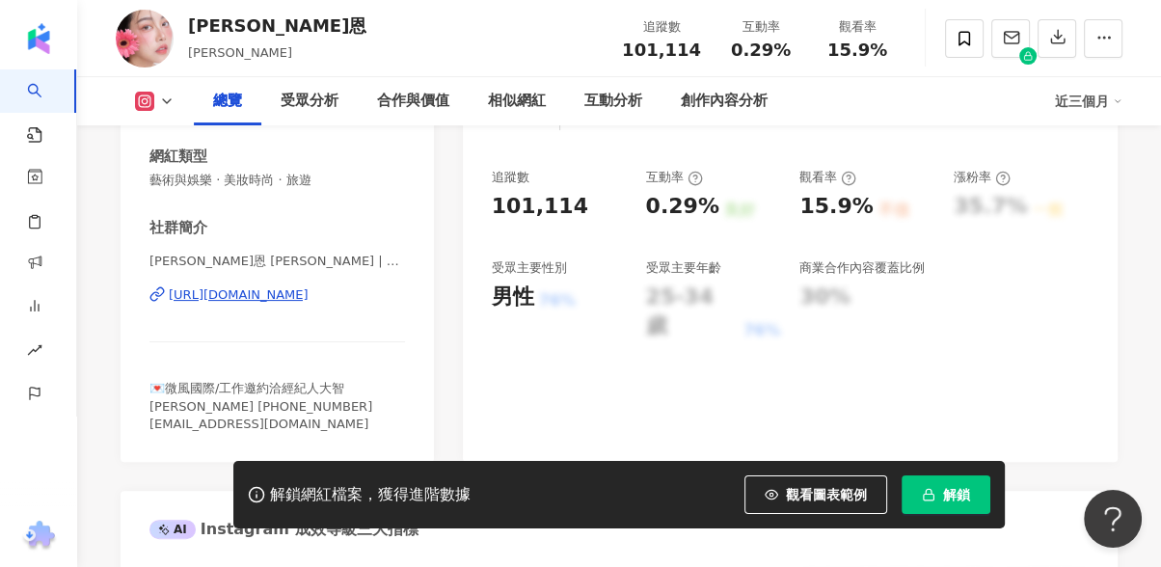
click at [301, 299] on div "[URL][DOMAIN_NAME]" at bounding box center [239, 295] width 140 height 17
